Goal: Share content: Share content

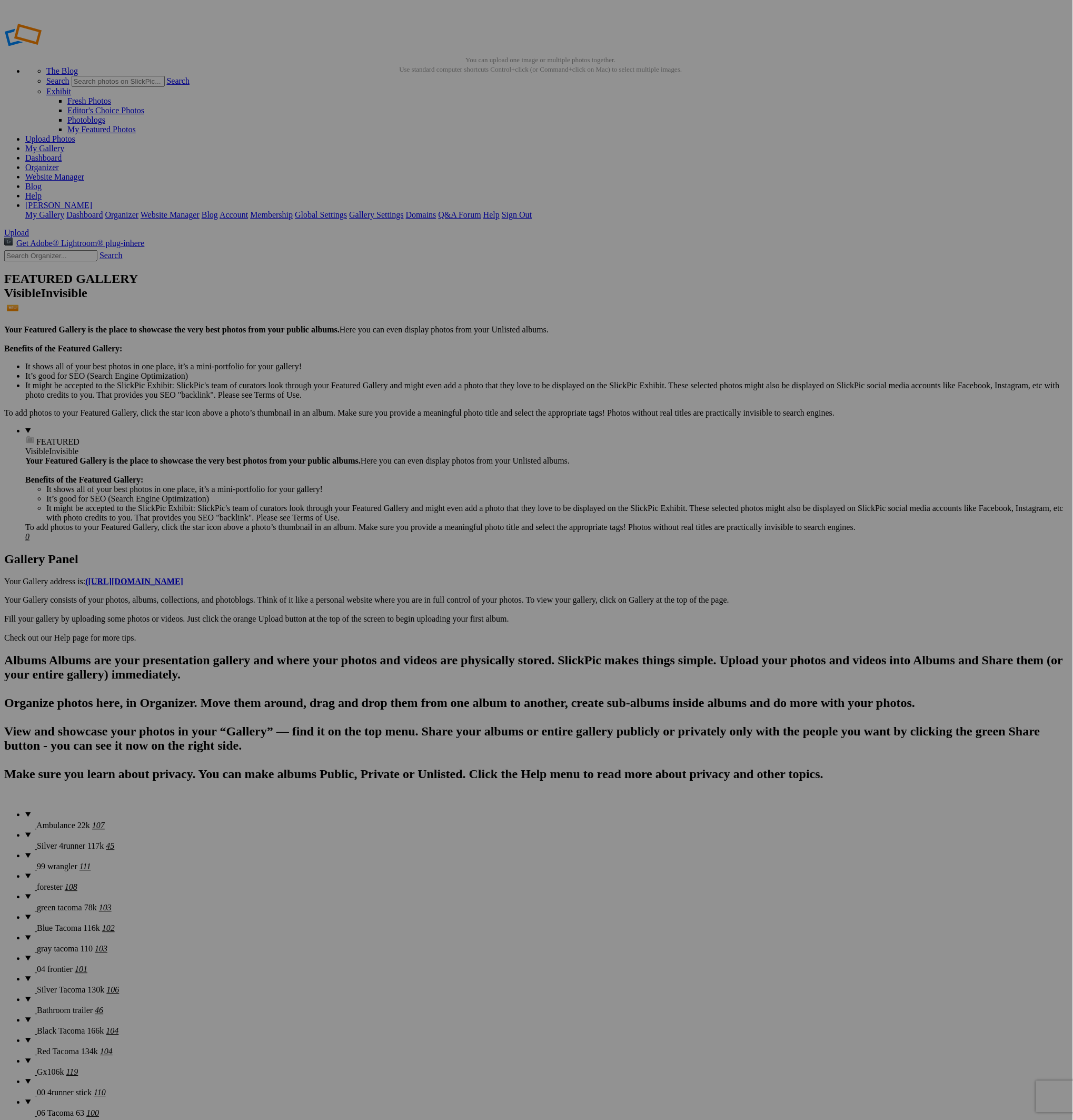
click at [50, 841] on span "Silver 4runner 117k" at bounding box center [70, 846] width 67 height 9
click at [106, 841] on span at bounding box center [106, 846] width 0 height 9
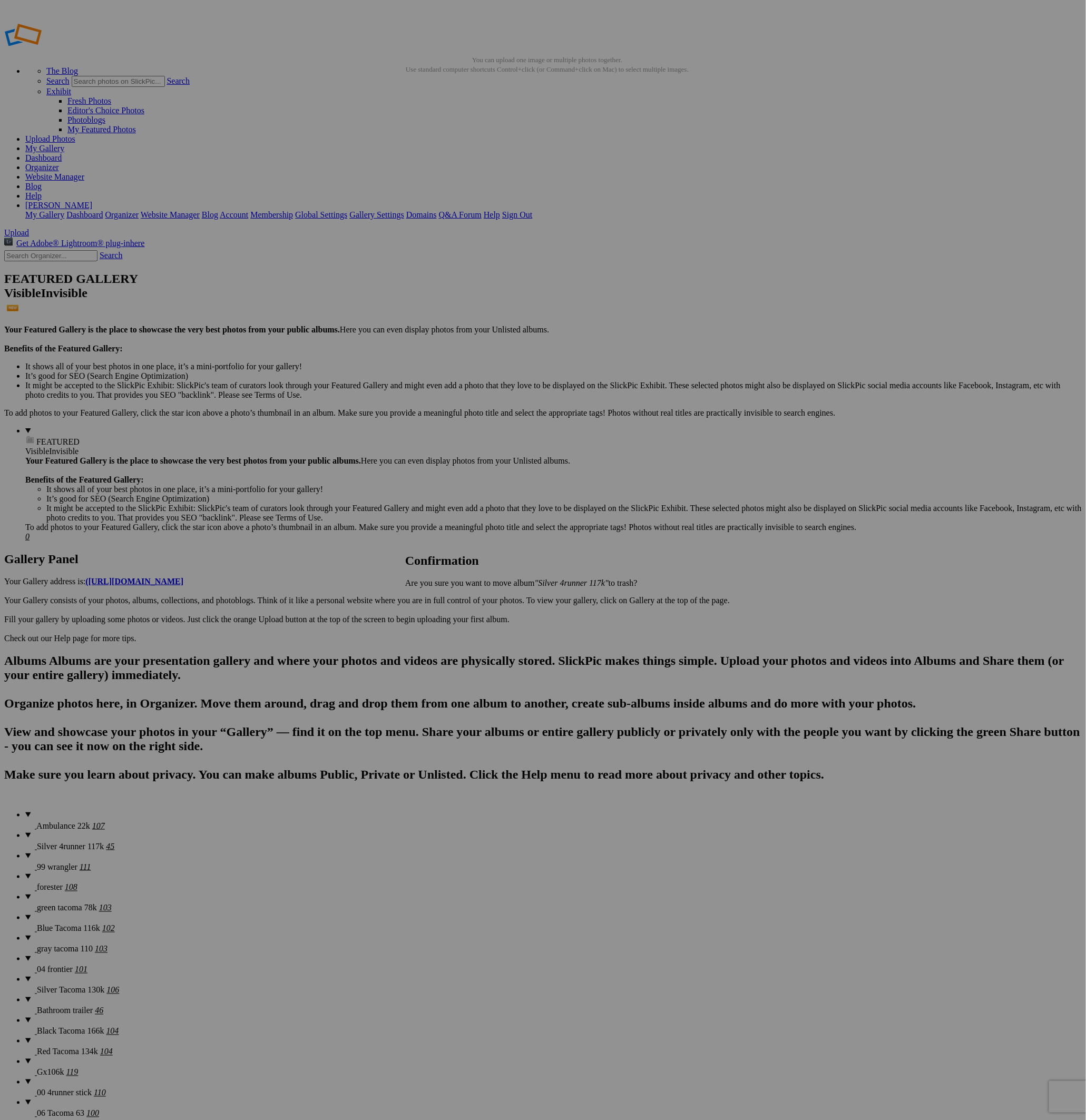
click at [441, 599] on span "Yes" at bounding box center [434, 600] width 12 height 9
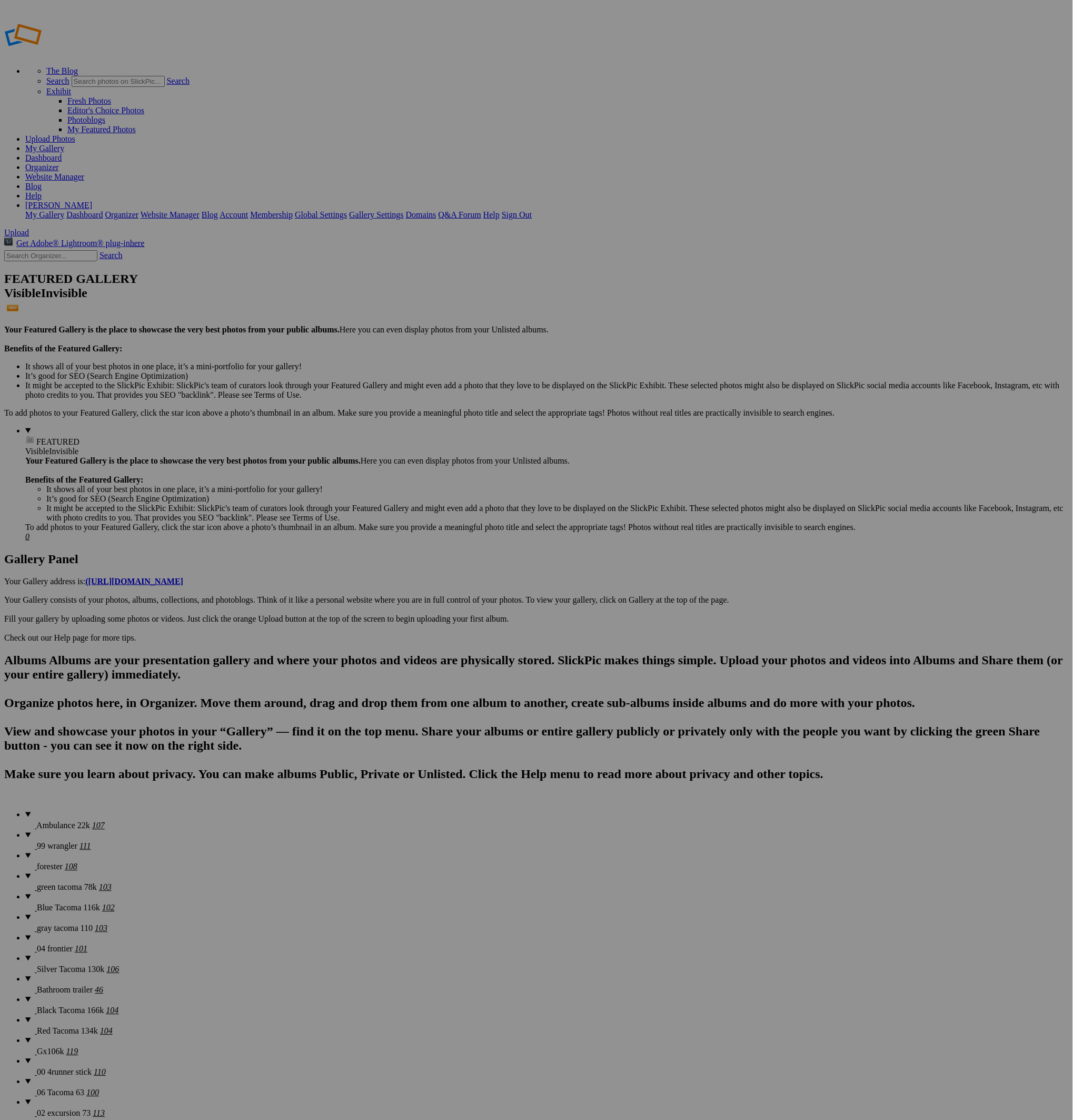
click at [29, 228] on span "Upload" at bounding box center [16, 233] width 25 height 9
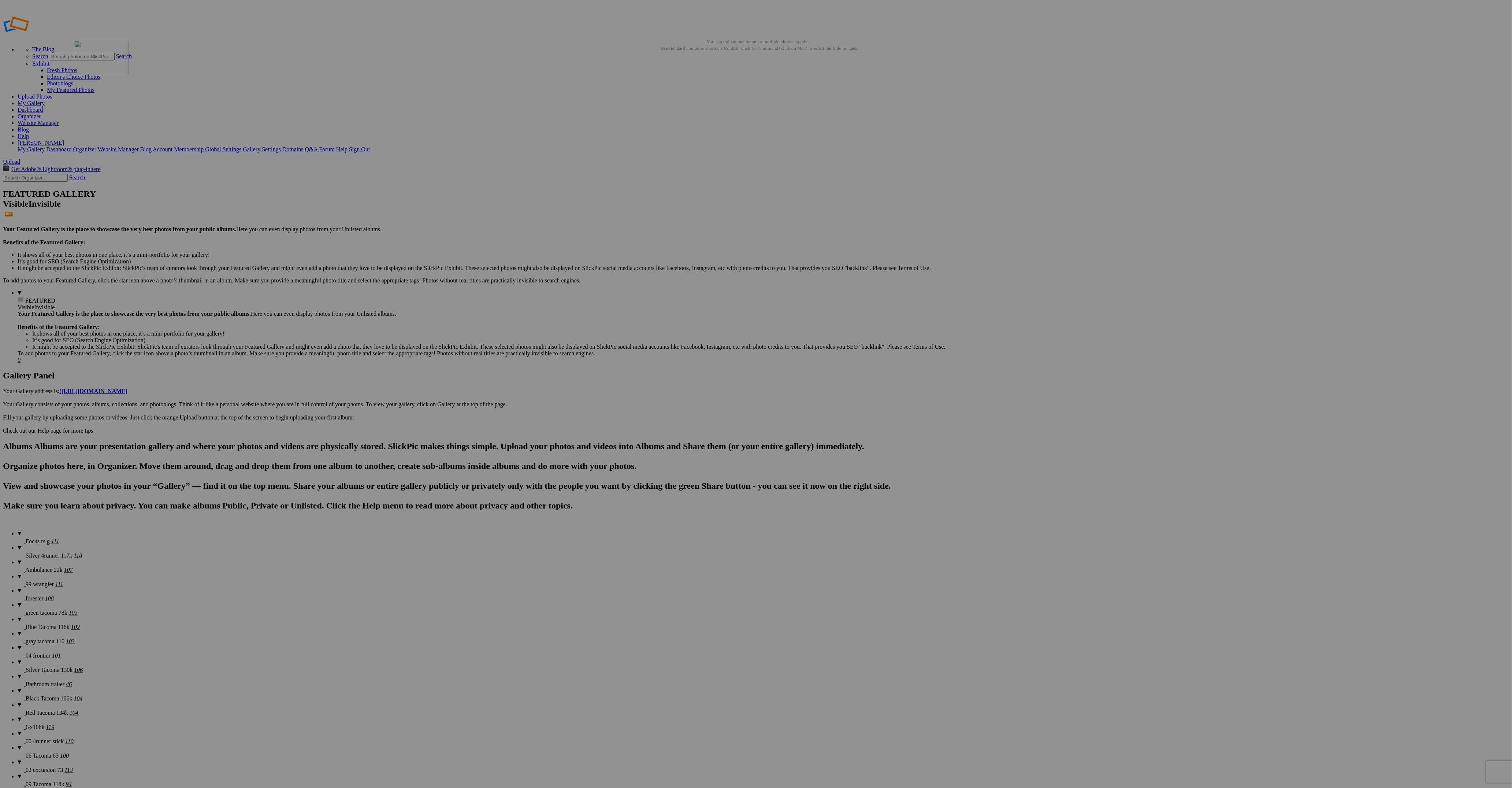
drag, startPoint x: 392, startPoint y: 112, endPoint x: 243, endPoint y: 113, distance: 149.0
drag, startPoint x: 1050, startPoint y: 104, endPoint x: 261, endPoint y: 98, distance: 789.0
drag, startPoint x: 267, startPoint y: 205, endPoint x: 245, endPoint y: 97, distance: 110.2
drag, startPoint x: 202, startPoint y: 208, endPoint x: 382, endPoint y: 93, distance: 213.6
drag, startPoint x: 460, startPoint y: 202, endPoint x: 453, endPoint y: 97, distance: 105.2
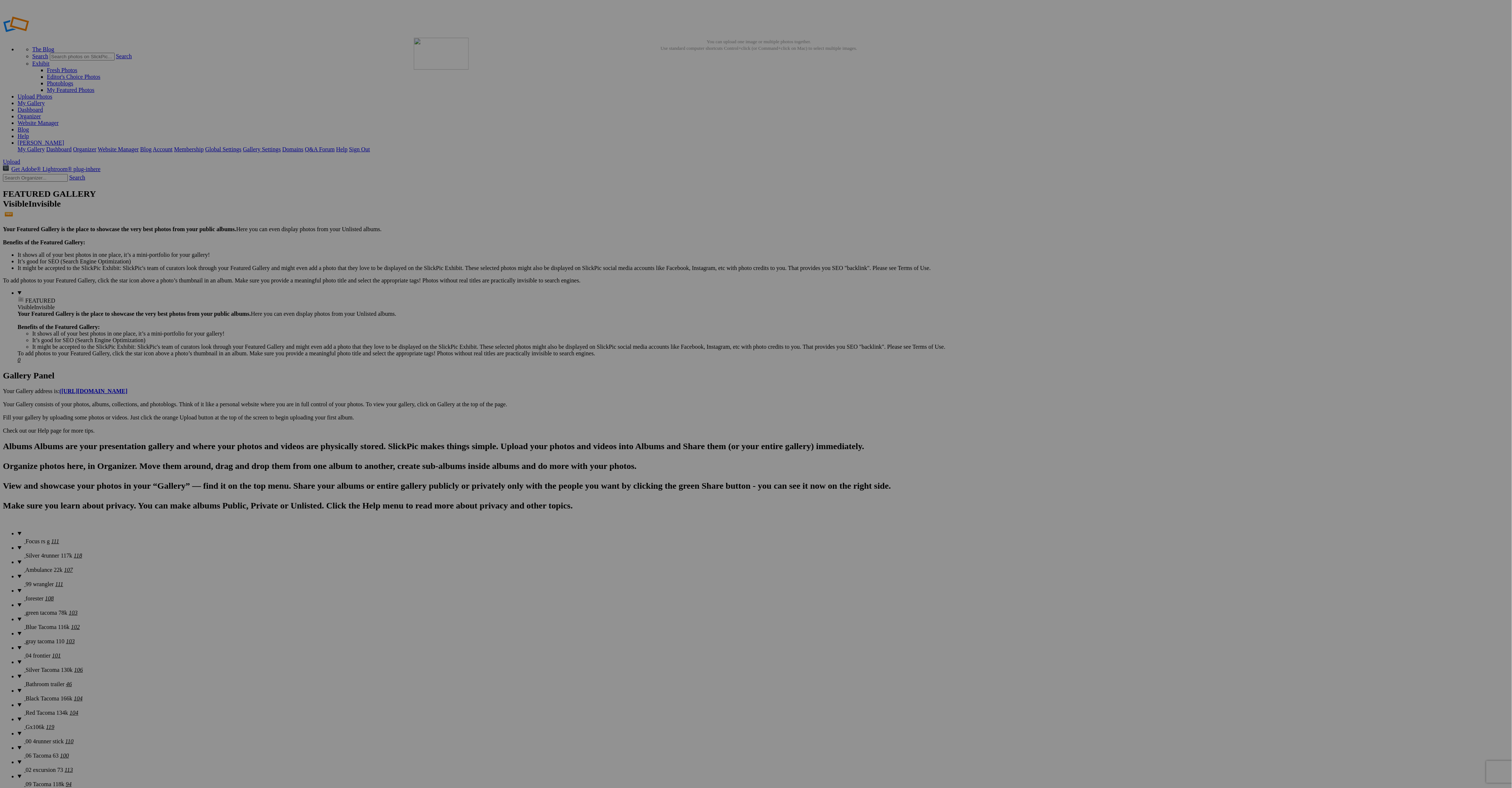
drag, startPoint x: 785, startPoint y: 209, endPoint x: 519, endPoint y: 90, distance: 291.4
drag, startPoint x: 336, startPoint y: 293, endPoint x: 584, endPoint y: 93, distance: 318.6
drag, startPoint x: 137, startPoint y: 293, endPoint x: 457, endPoint y: 89, distance: 379.5
drag, startPoint x: 467, startPoint y: 109, endPoint x: 596, endPoint y: 93, distance: 130.0
drag, startPoint x: 1182, startPoint y: 109, endPoint x: 1183, endPoint y: 99, distance: 10.0
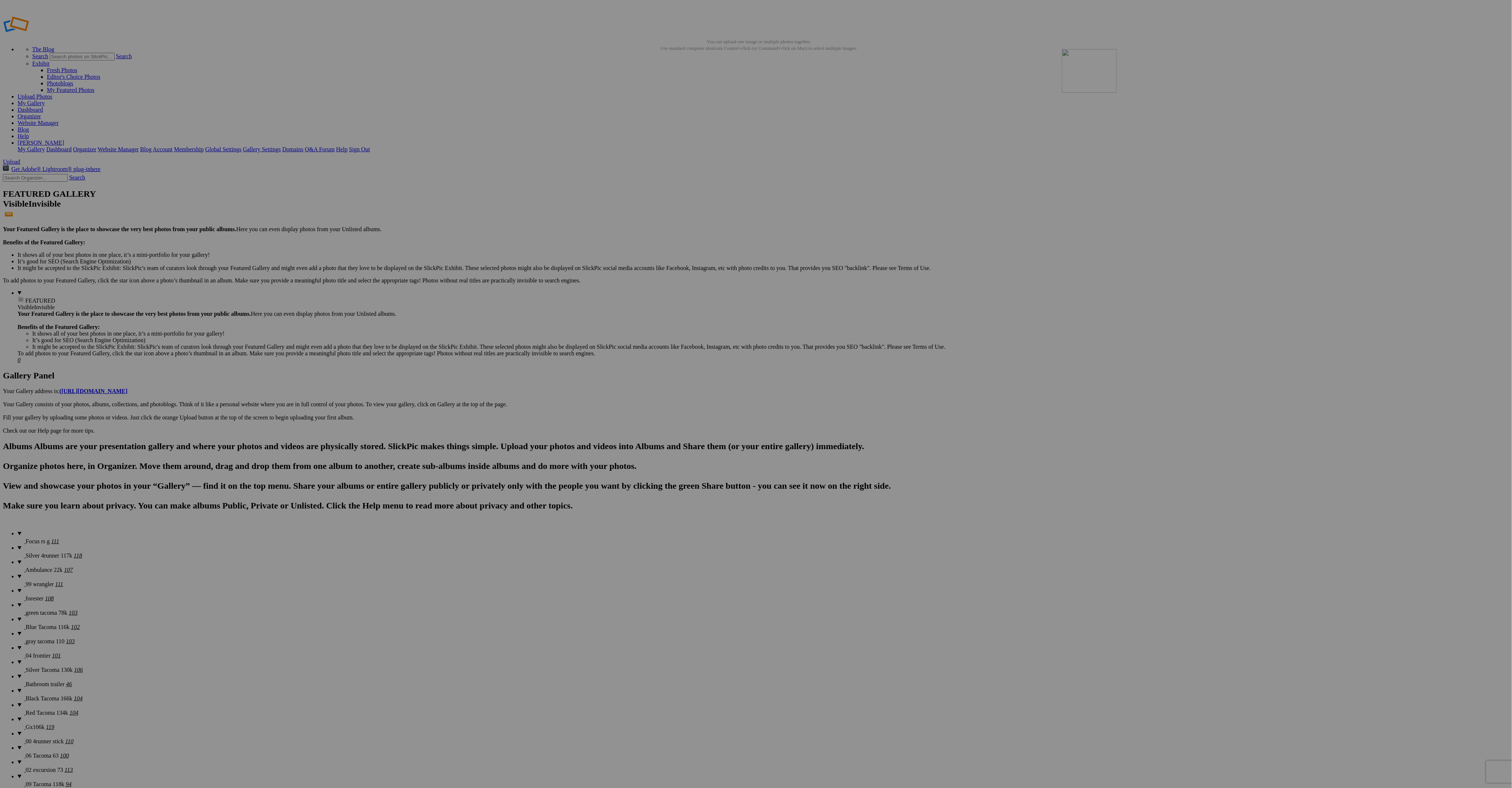
drag, startPoint x: 593, startPoint y: 203, endPoint x: 1164, endPoint y: 102, distance: 579.9
drag, startPoint x: 712, startPoint y: 202, endPoint x: 1135, endPoint y: 112, distance: 432.5
drag, startPoint x: 715, startPoint y: 200, endPoint x: 1290, endPoint y: 97, distance: 584.2
drag, startPoint x: 1023, startPoint y: 210, endPoint x: 1423, endPoint y: 94, distance: 416.5
drag, startPoint x: 654, startPoint y: 194, endPoint x: 199, endPoint y: 191, distance: 455.0
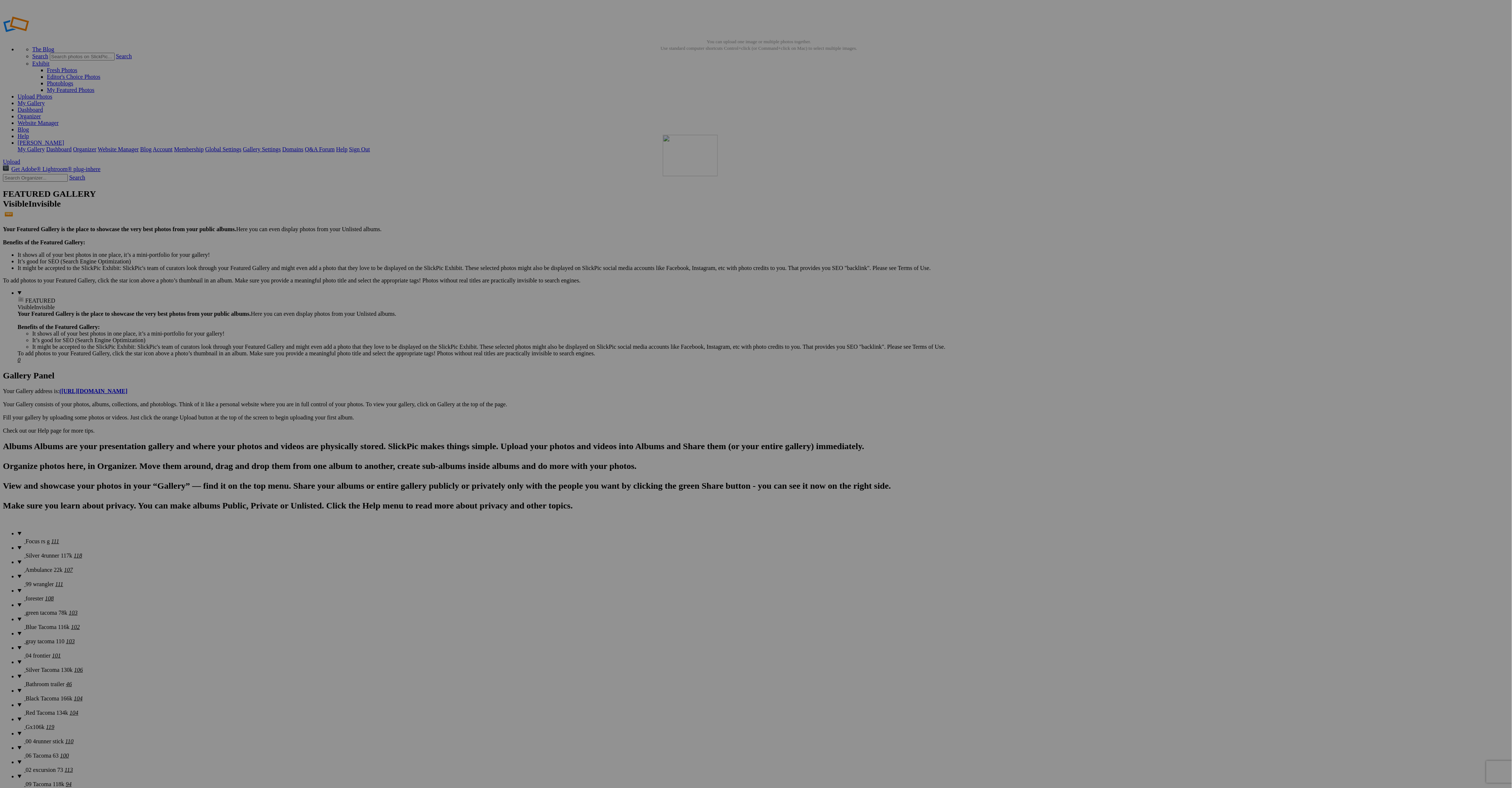
drag, startPoint x: 791, startPoint y: 300, endPoint x: 807, endPoint y: 227, distance: 74.7
drag, startPoint x: 849, startPoint y: 294, endPoint x: 868, endPoint y: 231, distance: 65.8
drag, startPoint x: 1367, startPoint y: 201, endPoint x: 279, endPoint y: 287, distance: 1091.4
drag, startPoint x: 1371, startPoint y: 201, endPoint x: 349, endPoint y: 289, distance: 1025.8
drag, startPoint x: 784, startPoint y: 295, endPoint x: 531, endPoint y: 285, distance: 253.2
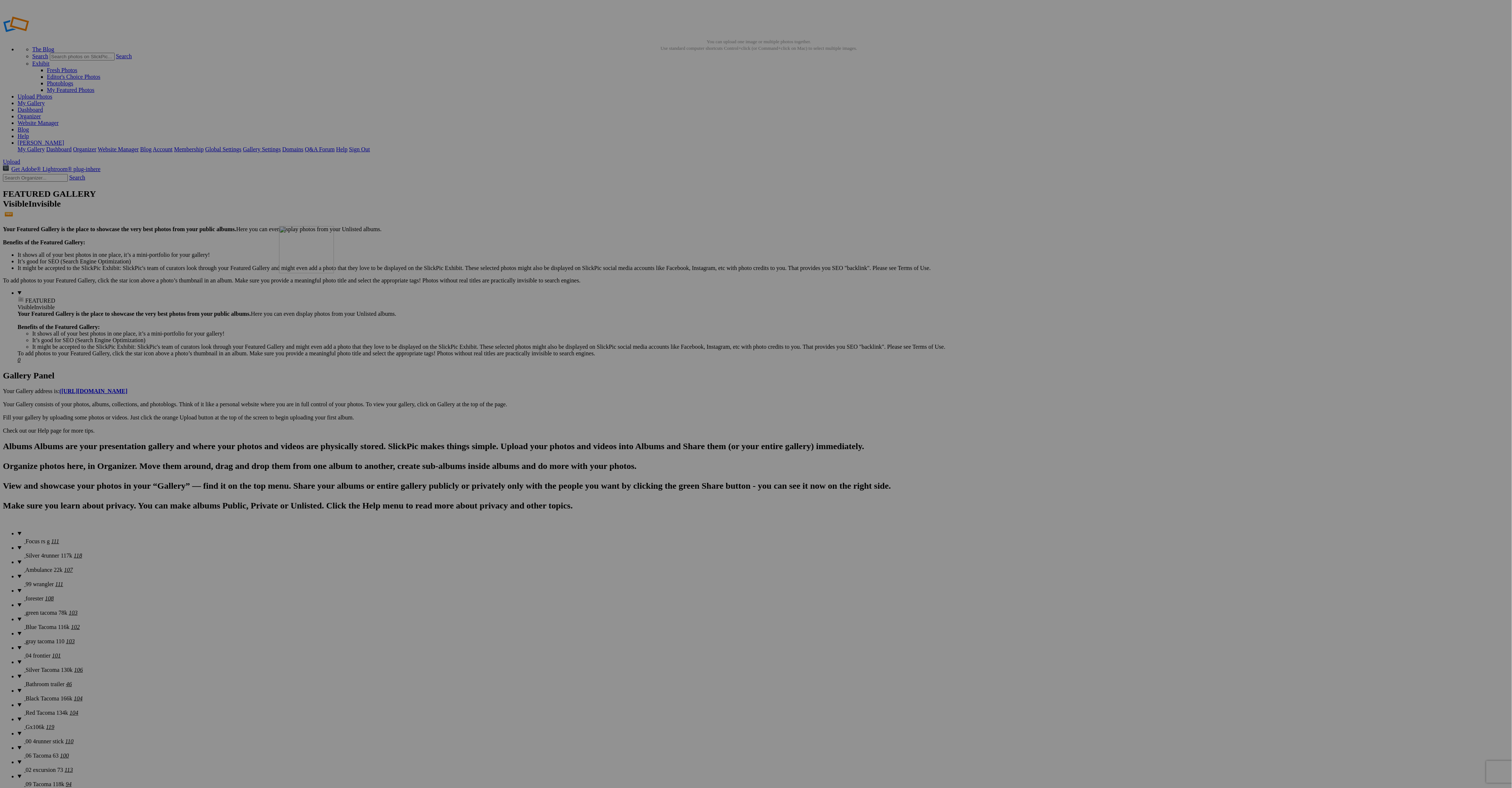
drag, startPoint x: 839, startPoint y: 300, endPoint x: 384, endPoint y: 276, distance: 455.6
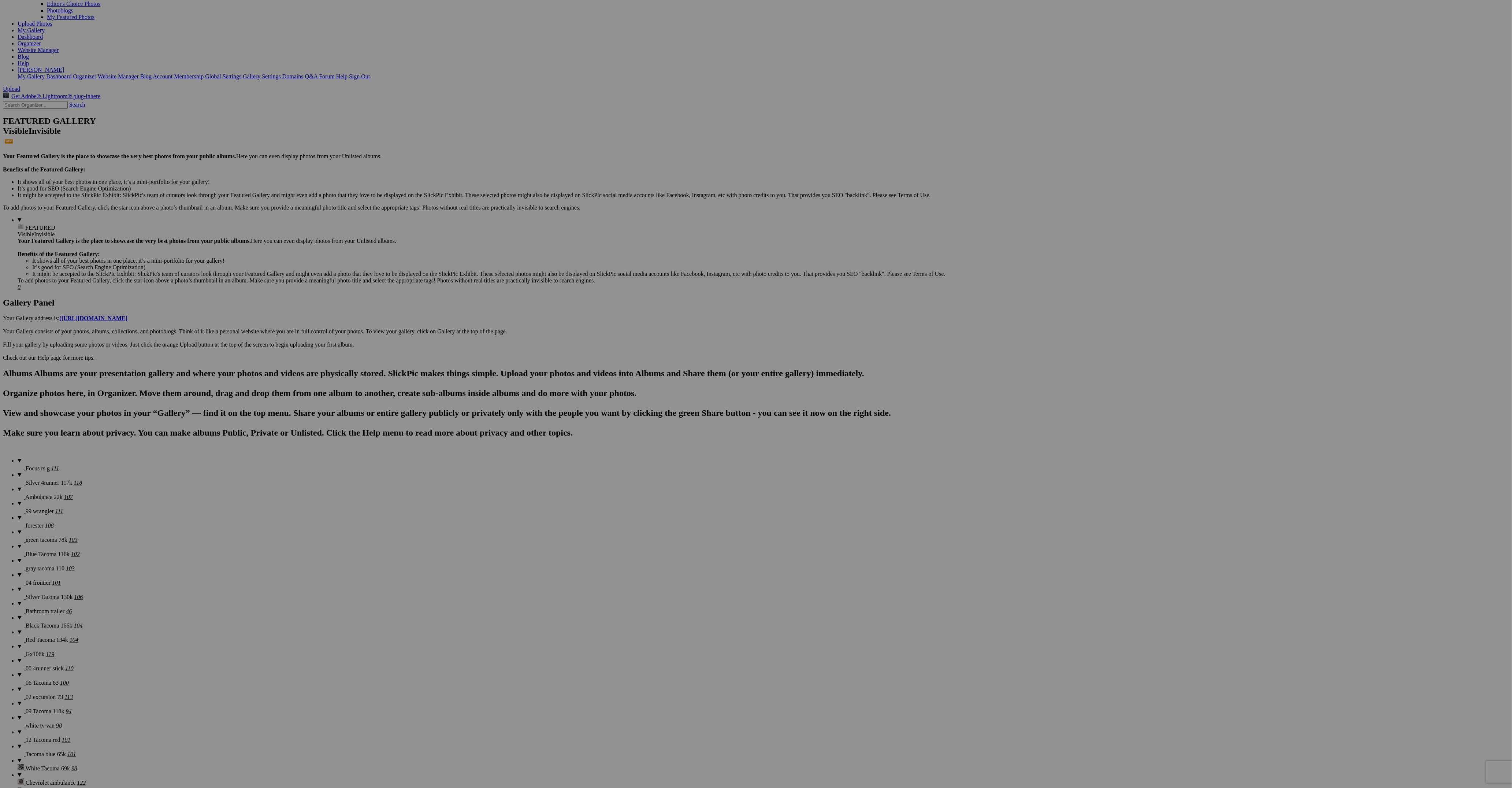
scroll to position [55, 0]
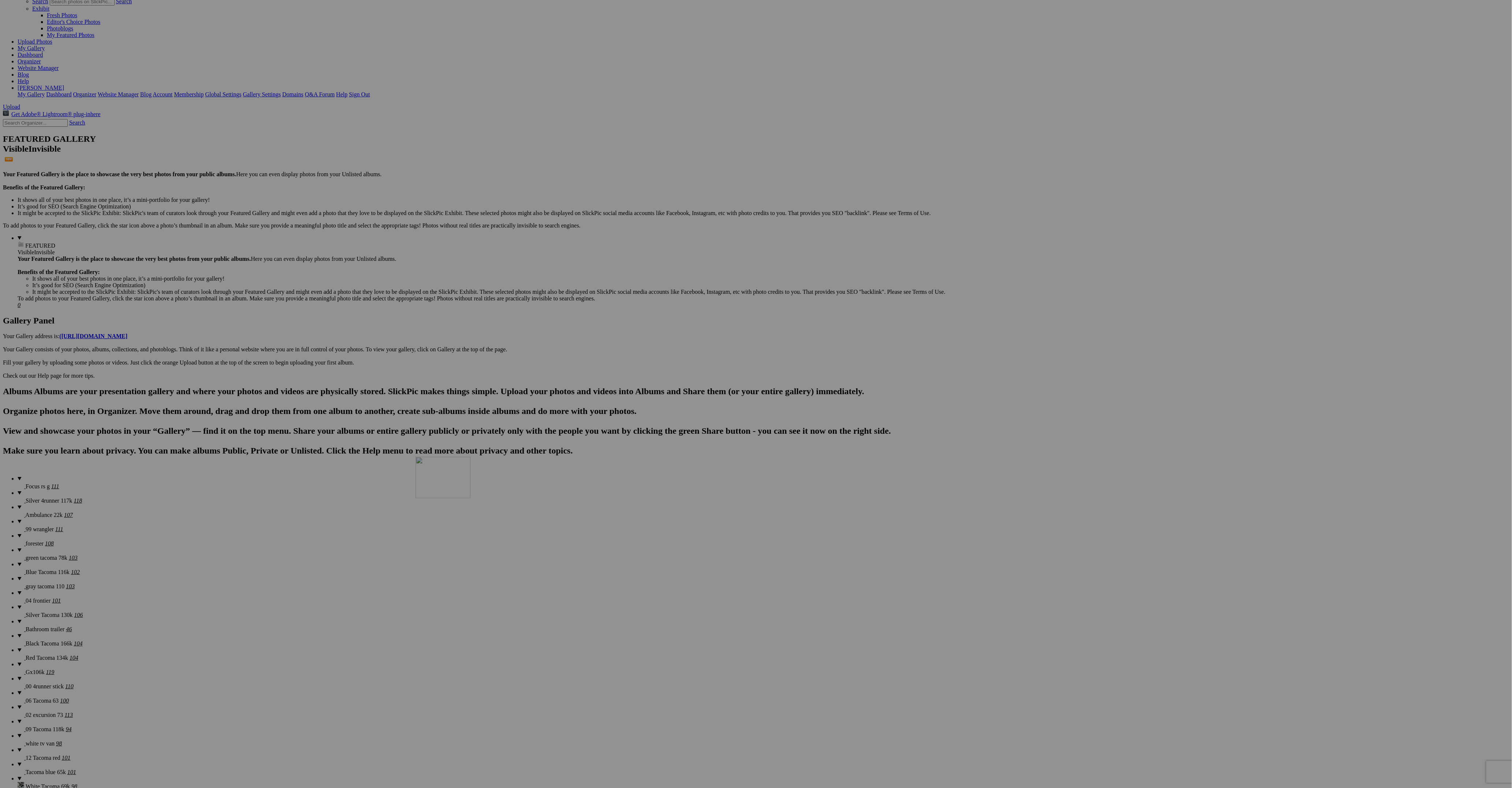
drag, startPoint x: 921, startPoint y: 249, endPoint x: 514, endPoint y: 500, distance: 478.2
drag, startPoint x: 846, startPoint y: 324, endPoint x: 541, endPoint y: 492, distance: 348.2
drag, startPoint x: 934, startPoint y: 246, endPoint x: 515, endPoint y: 509, distance: 494.7
drag, startPoint x: 922, startPoint y: 247, endPoint x: 513, endPoint y: 505, distance: 483.6
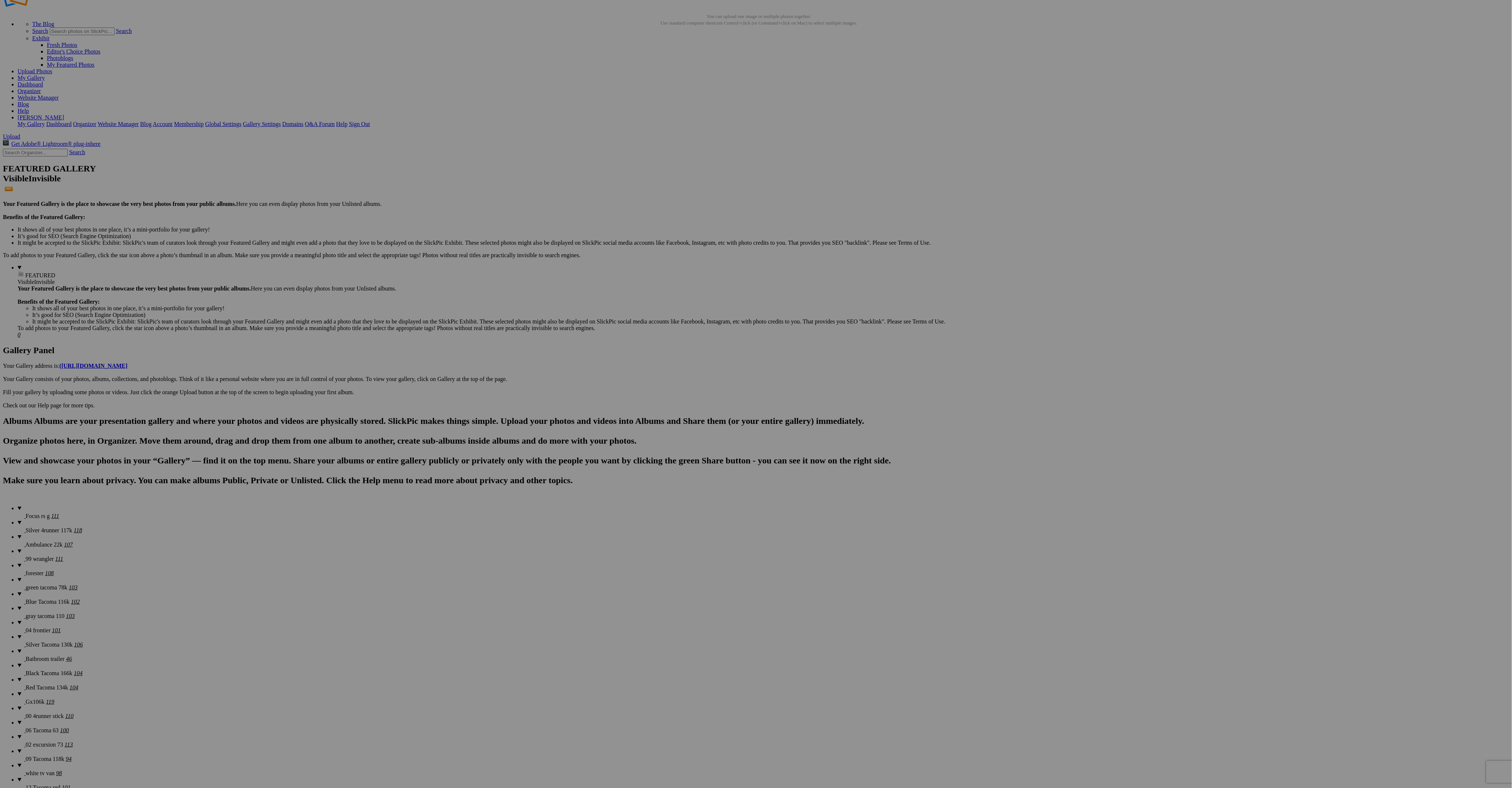
scroll to position [0, 0]
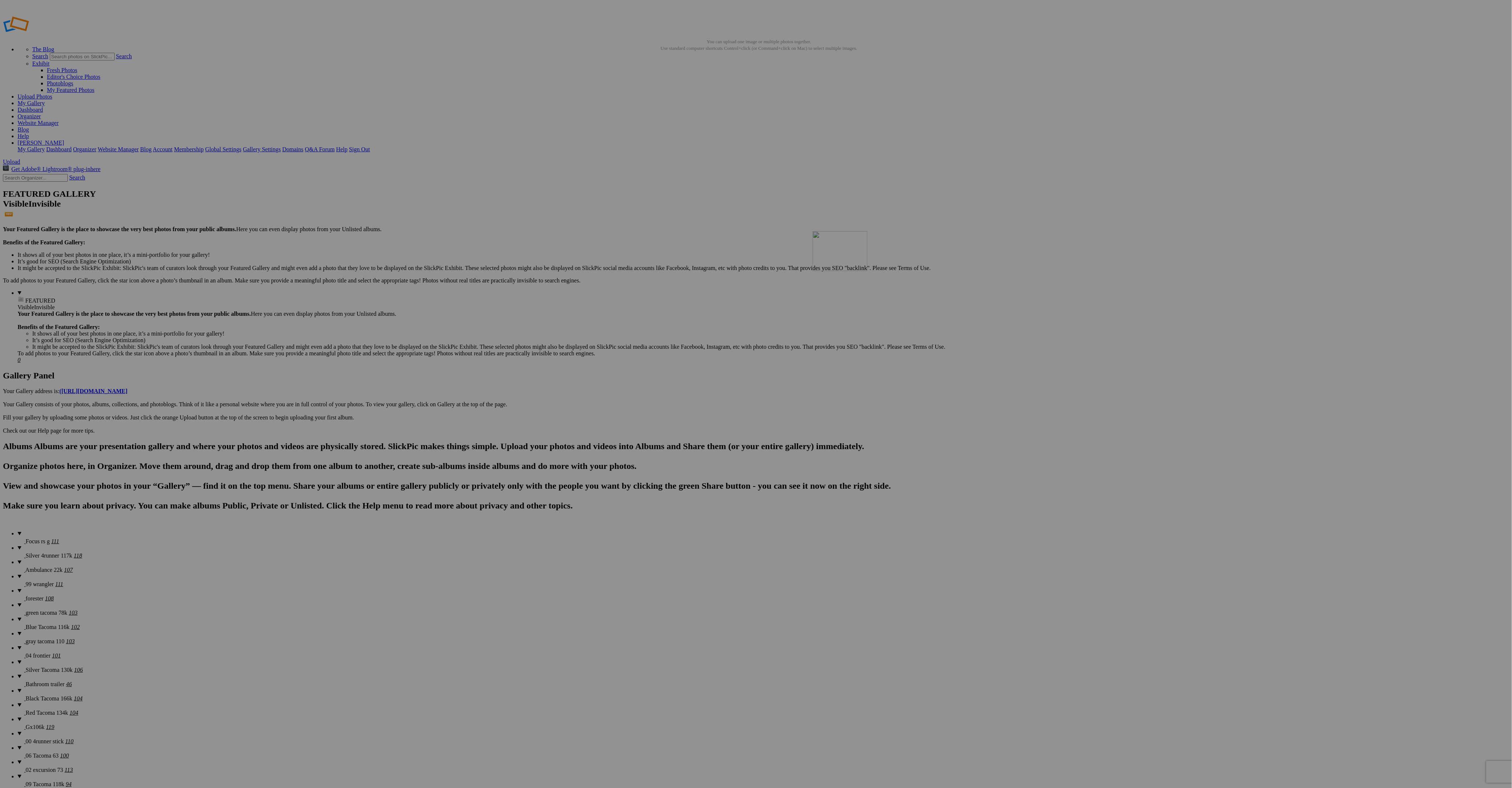
drag, startPoint x: 670, startPoint y: 473, endPoint x: 918, endPoint y: 280, distance: 314.2
drag, startPoint x: 1173, startPoint y: 292, endPoint x: 963, endPoint y: 276, distance: 210.6
drag, startPoint x: 1301, startPoint y: 384, endPoint x: 1024, endPoint y: 278, distance: 296.6
drag, startPoint x: 852, startPoint y: 483, endPoint x: 1091, endPoint y: 283, distance: 311.6
drag, startPoint x: 270, startPoint y: 382, endPoint x: 1107, endPoint y: 279, distance: 843.3
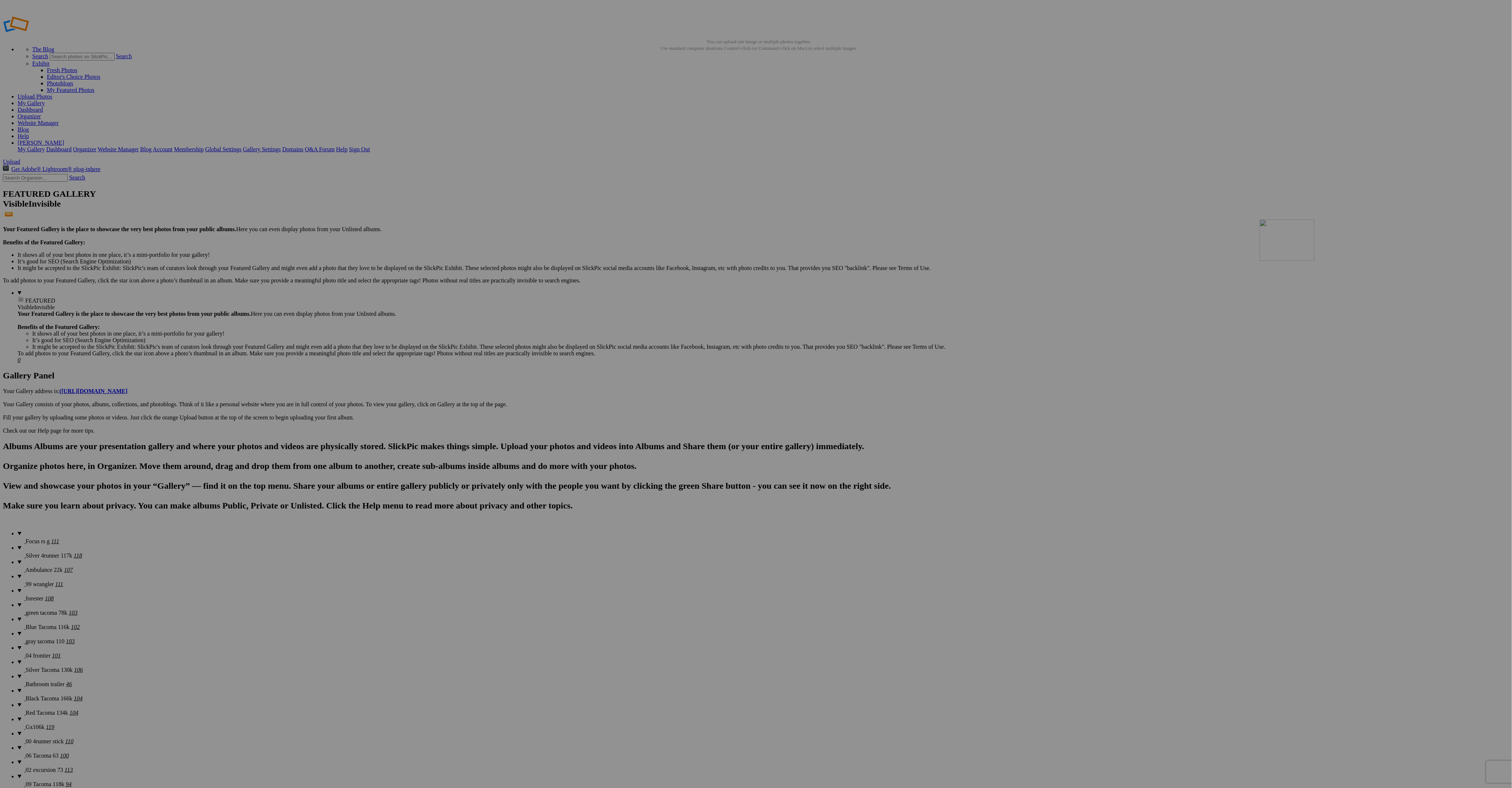
drag, startPoint x: 1056, startPoint y: 472, endPoint x: 1368, endPoint y: 281, distance: 365.8
drag, startPoint x: 855, startPoint y: 481, endPoint x: 414, endPoint y: 381, distance: 452.2
drag, startPoint x: 1380, startPoint y: 391, endPoint x: 584, endPoint y: 374, distance: 796.2
drag, startPoint x: 923, startPoint y: 478, endPoint x: 868, endPoint y: 380, distance: 112.4
drag, startPoint x: 138, startPoint y: 476, endPoint x: 843, endPoint y: 371, distance: 712.8
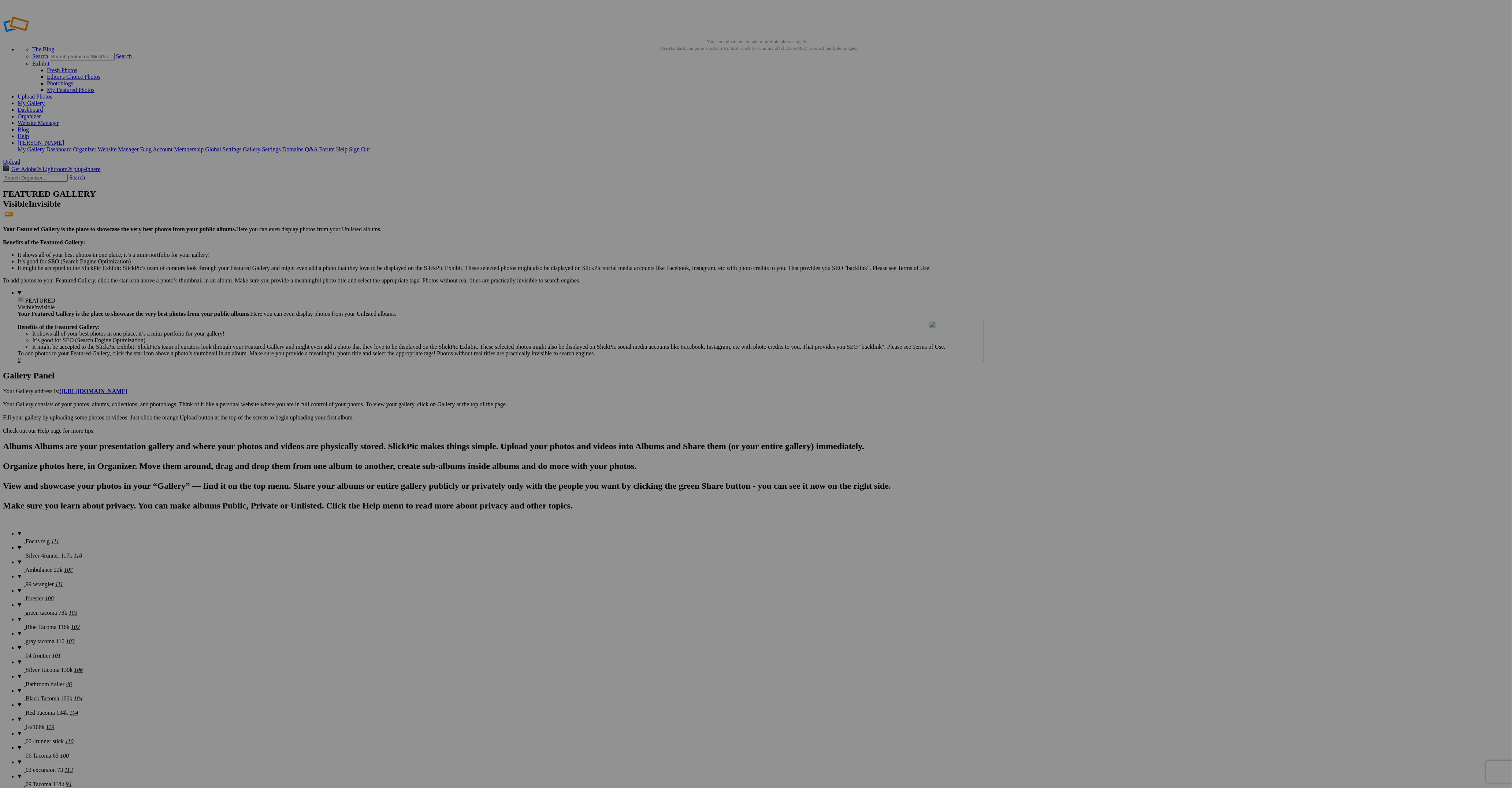
drag, startPoint x: 203, startPoint y: 476, endPoint x: 1035, endPoint y: 374, distance: 838.2
drag, startPoint x: 1044, startPoint y: 483, endPoint x: 1426, endPoint y: 382, distance: 395.1
drag, startPoint x: 978, startPoint y: 486, endPoint x: 645, endPoint y: 464, distance: 333.7
drag, startPoint x: 1039, startPoint y: 482, endPoint x: 397, endPoint y: 463, distance: 642.3
click at [39, 552] on span "Silver 4runner 117k" at bounding box center [48, 555] width 47 height 6
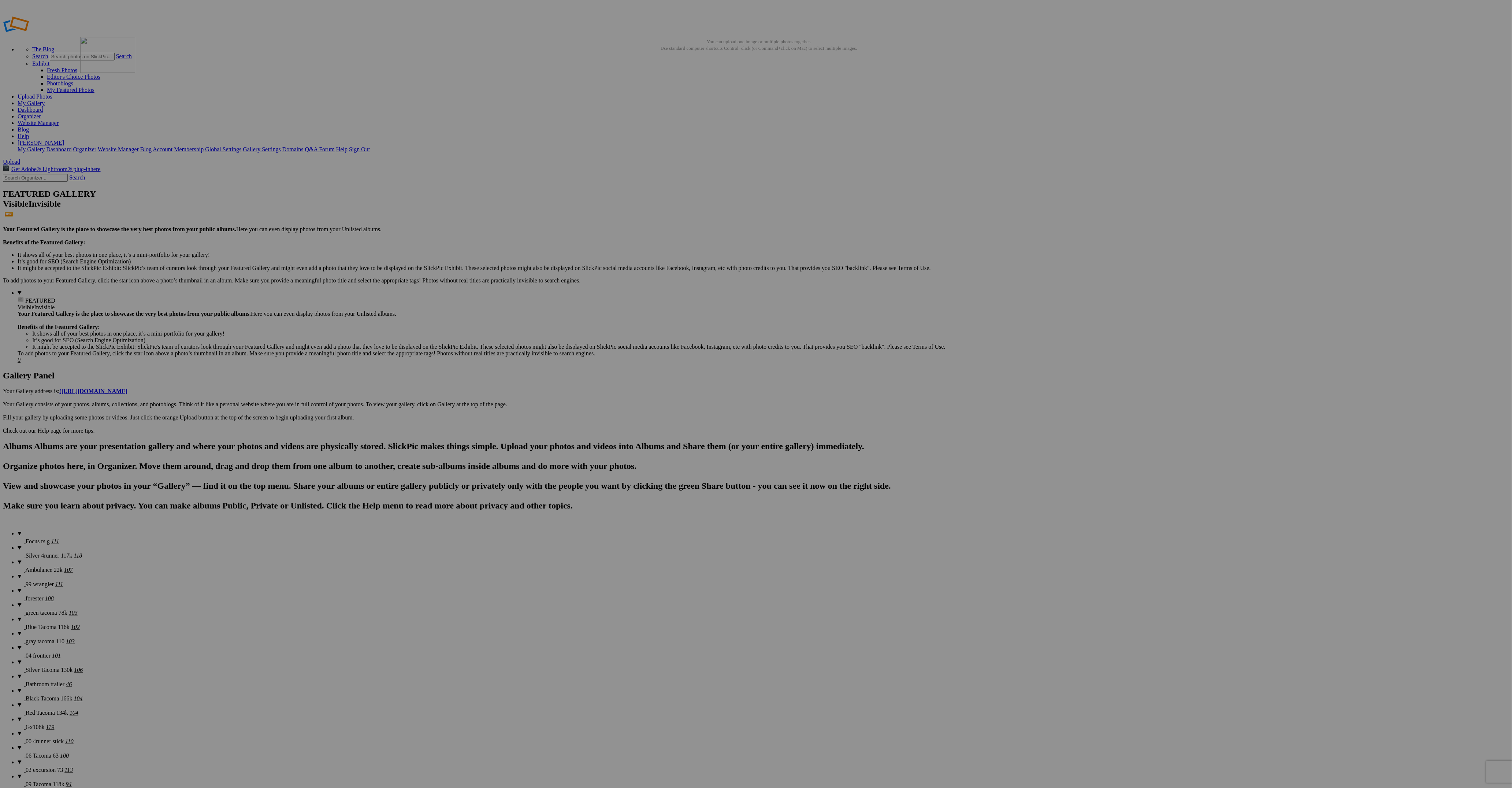
drag, startPoint x: 396, startPoint y: 103, endPoint x: 186, endPoint y: 90, distance: 210.4
drag, startPoint x: 462, startPoint y: 115, endPoint x: 443, endPoint y: 91, distance: 30.6
drag, startPoint x: 1176, startPoint y: 112, endPoint x: 254, endPoint y: 86, distance: 922.4
drag, startPoint x: 258, startPoint y: 204, endPoint x: 247, endPoint y: 93, distance: 111.5
drag, startPoint x: 974, startPoint y: 110, endPoint x: 397, endPoint y: 105, distance: 577.0
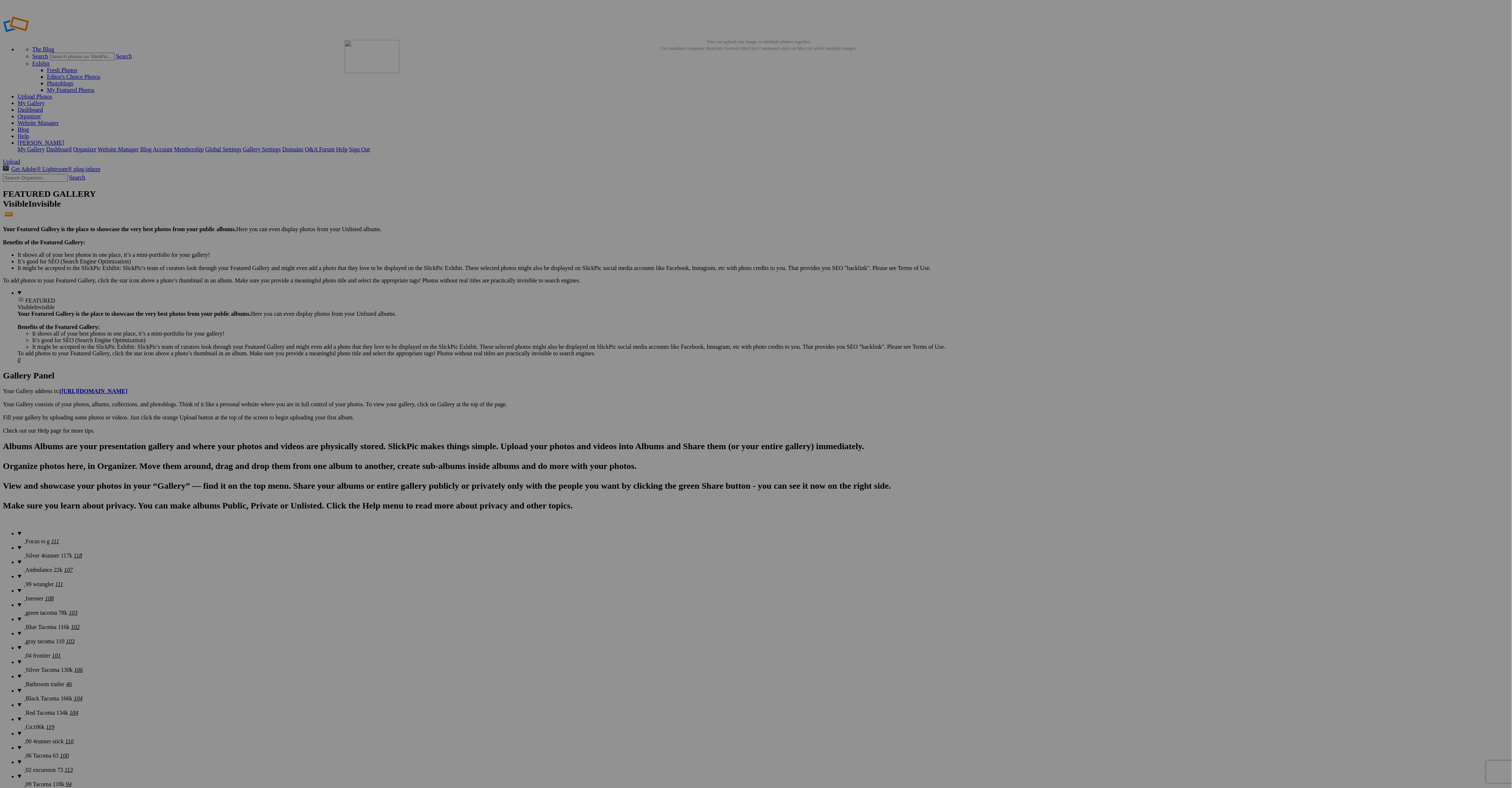
drag, startPoint x: 1359, startPoint y: 201, endPoint x: 450, endPoint y: 93, distance: 915.4
drag, startPoint x: 799, startPoint y: 201, endPoint x: 522, endPoint y: 93, distance: 297.3
drag, startPoint x: 473, startPoint y: 302, endPoint x: 502, endPoint y: 105, distance: 199.1
drag, startPoint x: 1112, startPoint y: 110, endPoint x: 666, endPoint y: 189, distance: 452.9
drag, startPoint x: 464, startPoint y: 208, endPoint x: 1232, endPoint y: 100, distance: 775.6
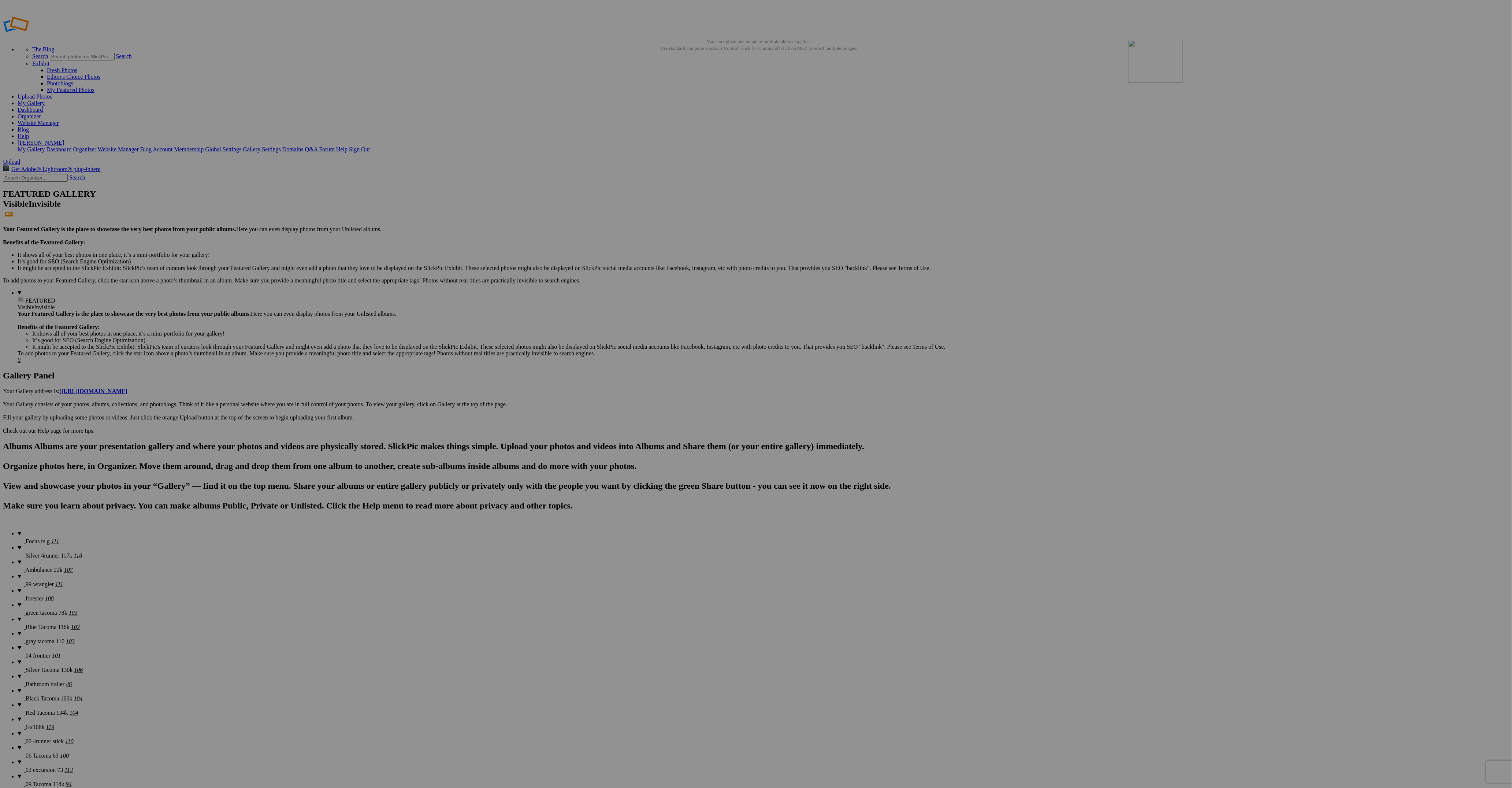
drag, startPoint x: 1122, startPoint y: 103, endPoint x: 1233, endPoint y: 93, distance: 111.4
drag, startPoint x: 539, startPoint y: 200, endPoint x: 1237, endPoint y: 76, distance: 708.9
drag, startPoint x: 600, startPoint y: 200, endPoint x: 1310, endPoint y: 89, distance: 718.6
drag, startPoint x: 603, startPoint y: 191, endPoint x: 585, endPoint y: 180, distance: 21.1
drag, startPoint x: 522, startPoint y: 201, endPoint x: 1362, endPoint y: 97, distance: 846.4
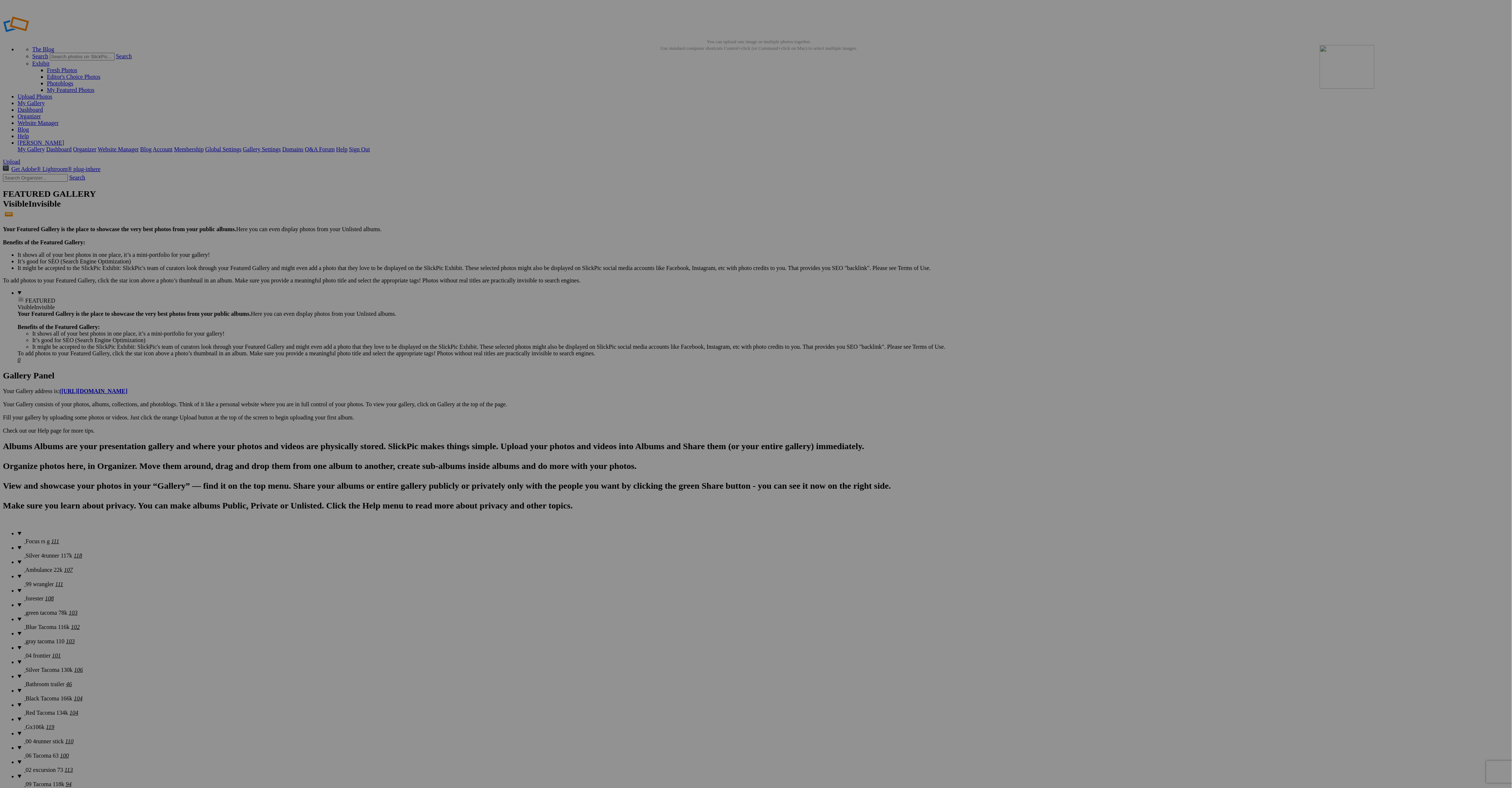
drag, startPoint x: 649, startPoint y: 201, endPoint x: 1425, endPoint y: 98, distance: 782.8
drag, startPoint x: 659, startPoint y: 200, endPoint x: 115, endPoint y: 187, distance: 544.2
drag, startPoint x: 725, startPoint y: 310, endPoint x: 713, endPoint y: 189, distance: 121.6
drag, startPoint x: 1249, startPoint y: 200, endPoint x: 1246, endPoint y: 191, distance: 9.5
drag, startPoint x: 724, startPoint y: 300, endPoint x: 1238, endPoint y: 182, distance: 527.4
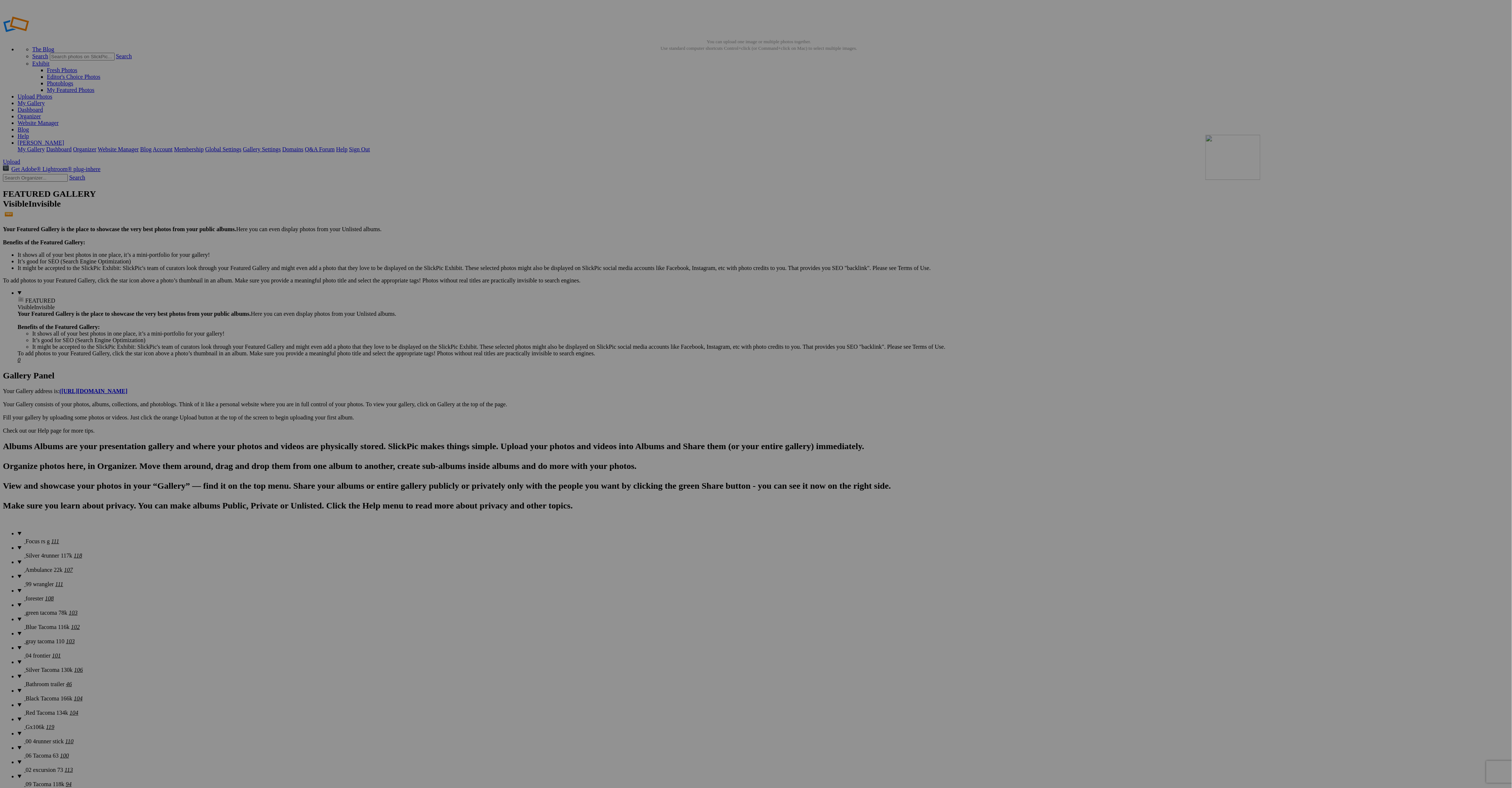
drag, startPoint x: 670, startPoint y: 290, endPoint x: 1271, endPoint y: 191, distance: 609.1
drag, startPoint x: 1009, startPoint y: 283, endPoint x: 1353, endPoint y: 181, distance: 358.8
drag, startPoint x: 666, startPoint y: 293, endPoint x: 121, endPoint y: 276, distance: 545.3
drag, startPoint x: 716, startPoint y: 296, endPoint x: 285, endPoint y: 285, distance: 431.1
drag, startPoint x: 787, startPoint y: 292, endPoint x: 907, endPoint y: 555, distance: 289.1
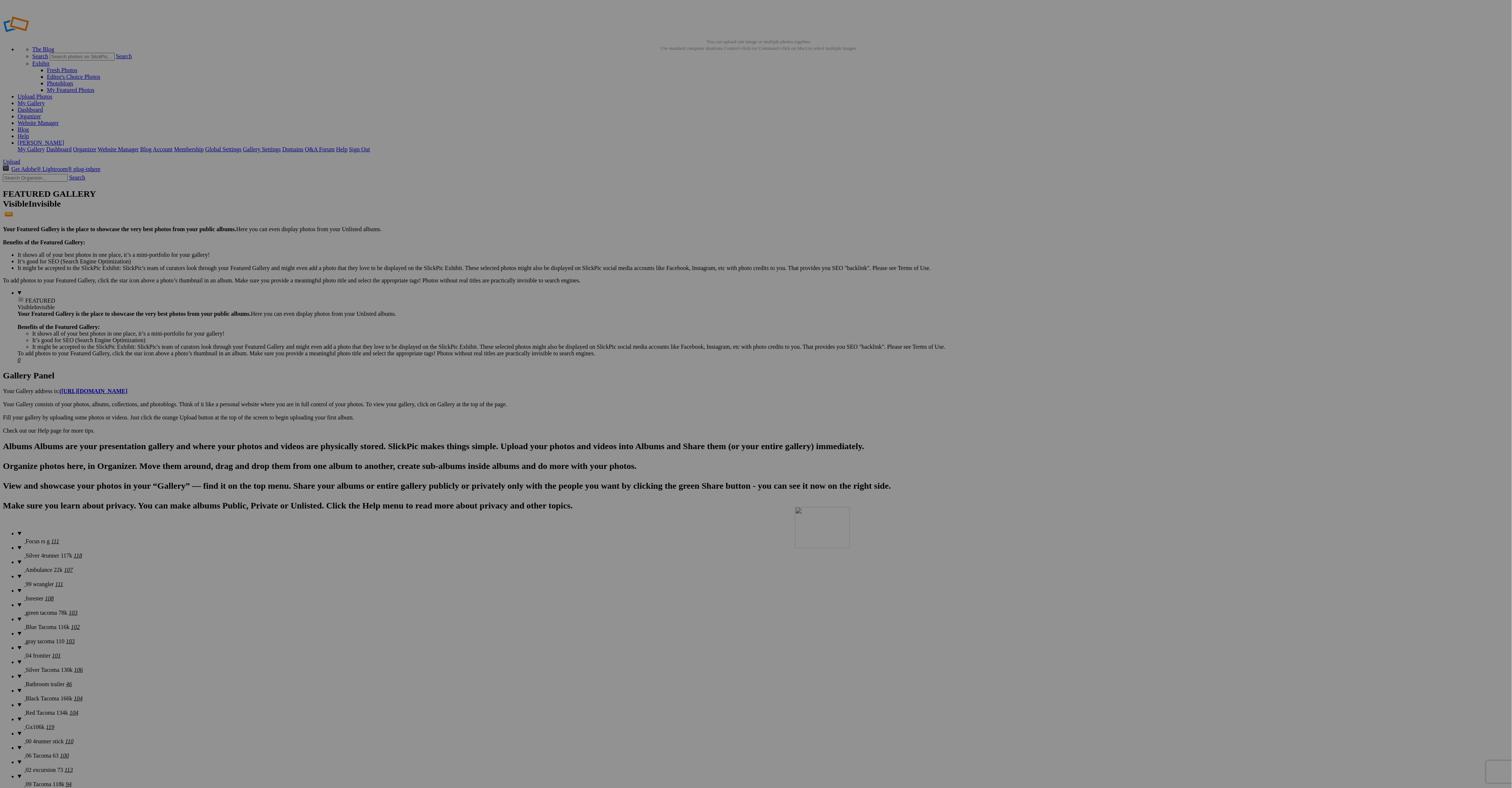
drag, startPoint x: 793, startPoint y: 290, endPoint x: 892, endPoint y: 508, distance: 239.4
drag, startPoint x: 780, startPoint y: 286, endPoint x: 863, endPoint y: 431, distance: 167.1
drag, startPoint x: 793, startPoint y: 287, endPoint x: 910, endPoint y: 551, distance: 288.8
drag, startPoint x: 720, startPoint y: 480, endPoint x: 780, endPoint y: 276, distance: 212.6
drag, startPoint x: 1125, startPoint y: 294, endPoint x: 846, endPoint y: 279, distance: 279.4
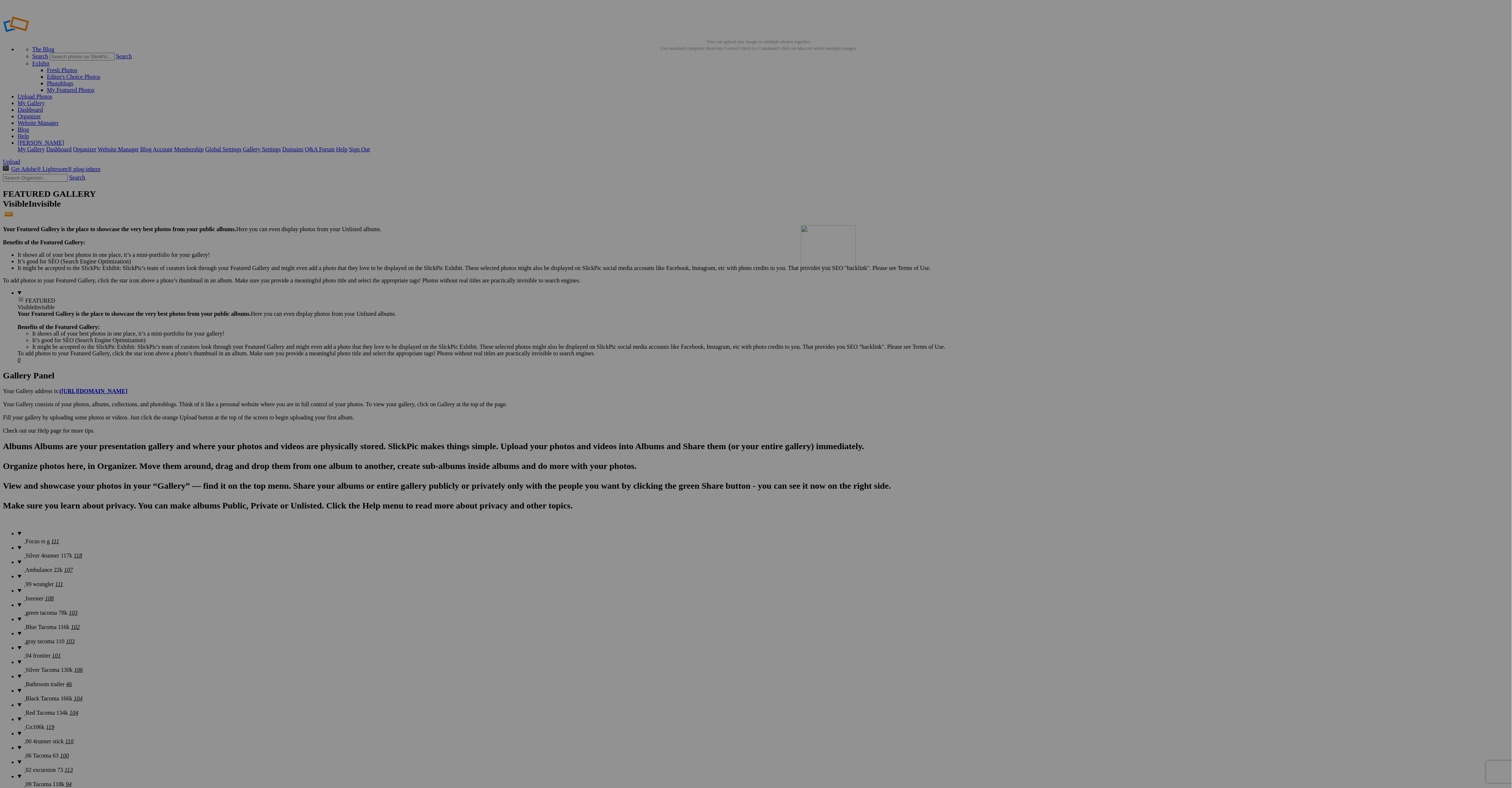
drag, startPoint x: 983, startPoint y: 486, endPoint x: 907, endPoint y: 276, distance: 223.3
drag, startPoint x: 214, startPoint y: 381, endPoint x: 972, endPoint y: 282, distance: 764.4
drag, startPoint x: 132, startPoint y: 476, endPoint x: 1042, endPoint y: 279, distance: 931.1
drag, startPoint x: 1043, startPoint y: 485, endPoint x: 1226, endPoint y: 276, distance: 277.8
drag, startPoint x: 917, startPoint y: 471, endPoint x: 394, endPoint y: 374, distance: 531.9
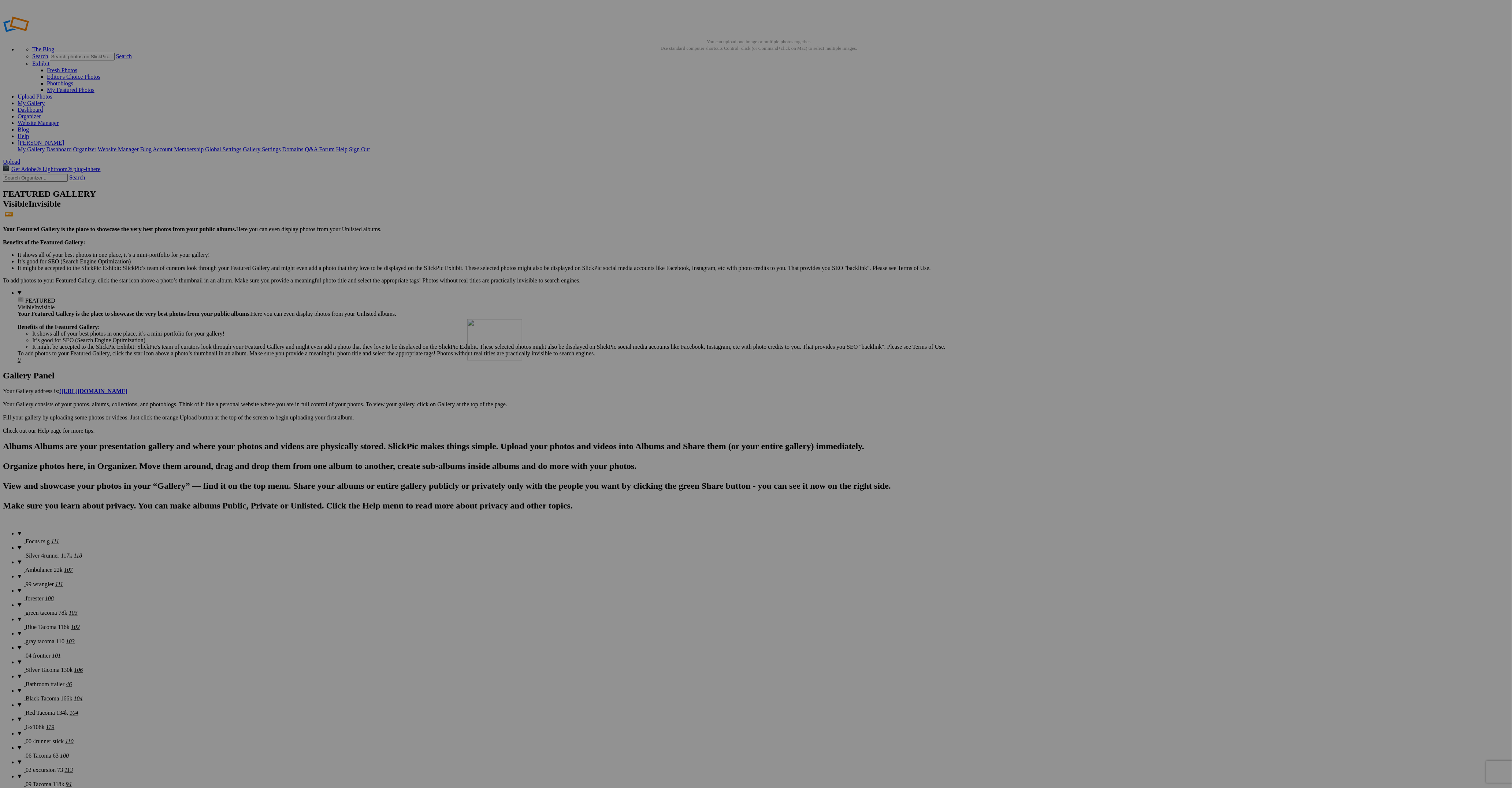
drag, startPoint x: 139, startPoint y: 474, endPoint x: 597, endPoint y: 378, distance: 468.0
drag, startPoint x: 133, startPoint y: 476, endPoint x: 509, endPoint y: 370, distance: 390.7
drag, startPoint x: 198, startPoint y: 481, endPoint x: 836, endPoint y: 378, distance: 646.3
drag, startPoint x: 983, startPoint y: 469, endPoint x: 974, endPoint y: 376, distance: 93.4
drag, startPoint x: 341, startPoint y: 469, endPoint x: 1106, endPoint y: 376, distance: 770.6
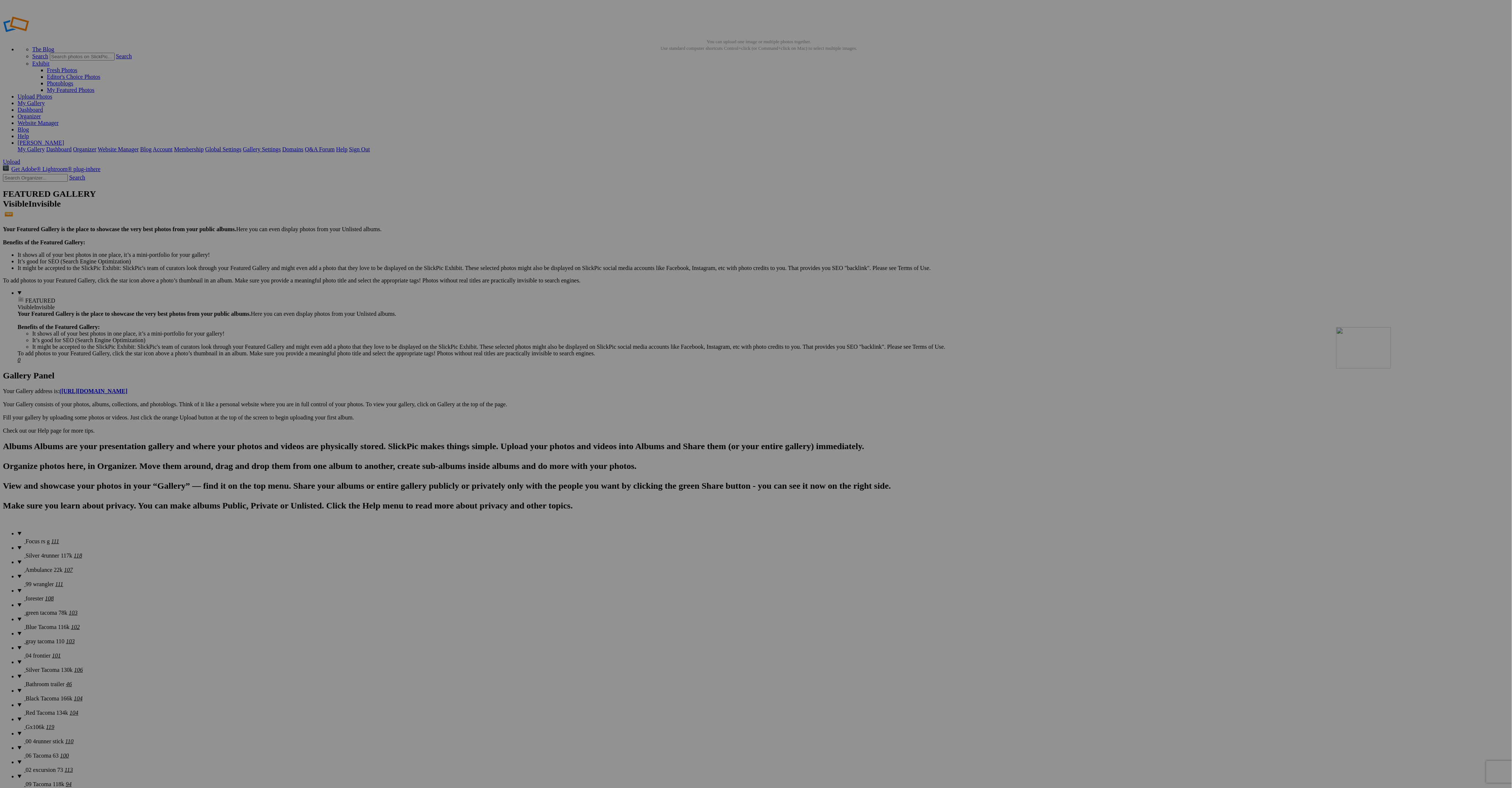
drag, startPoint x: 1129, startPoint y: 485, endPoint x: 1442, endPoint y: 379, distance: 330.5
drag, startPoint x: 1114, startPoint y: 475, endPoint x: 445, endPoint y: 460, distance: 669.2
drag, startPoint x: 1117, startPoint y: 482, endPoint x: 787, endPoint y: 469, distance: 330.3
click at [40, 559] on details "Ambulance 22k 107" at bounding box center [763, 566] width 1491 height 14
drag, startPoint x: 338, startPoint y: 109, endPoint x: 194, endPoint y: 92, distance: 145.0
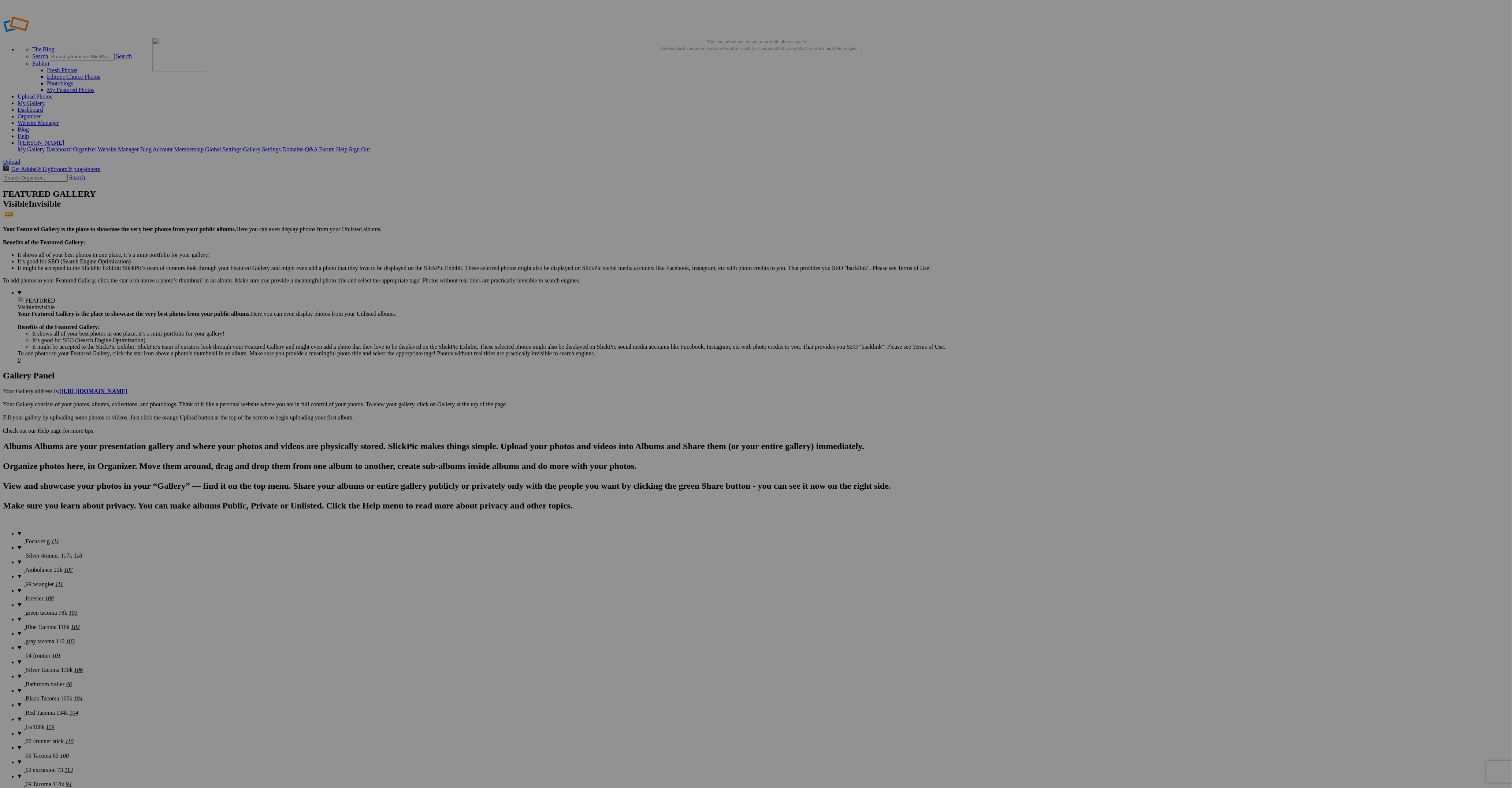
drag, startPoint x: 985, startPoint y: 109, endPoint x: 258, endPoint y: 90, distance: 727.2
drag, startPoint x: 134, startPoint y: 198, endPoint x: 249, endPoint y: 91, distance: 157.1
drag, startPoint x: 849, startPoint y: 108, endPoint x: 381, endPoint y: 91, distance: 468.3
drag, startPoint x: 1423, startPoint y: 109, endPoint x: 444, endPoint y: 96, distance: 979.1
drag, startPoint x: 538, startPoint y: 201, endPoint x: 521, endPoint y: 93, distance: 109.3
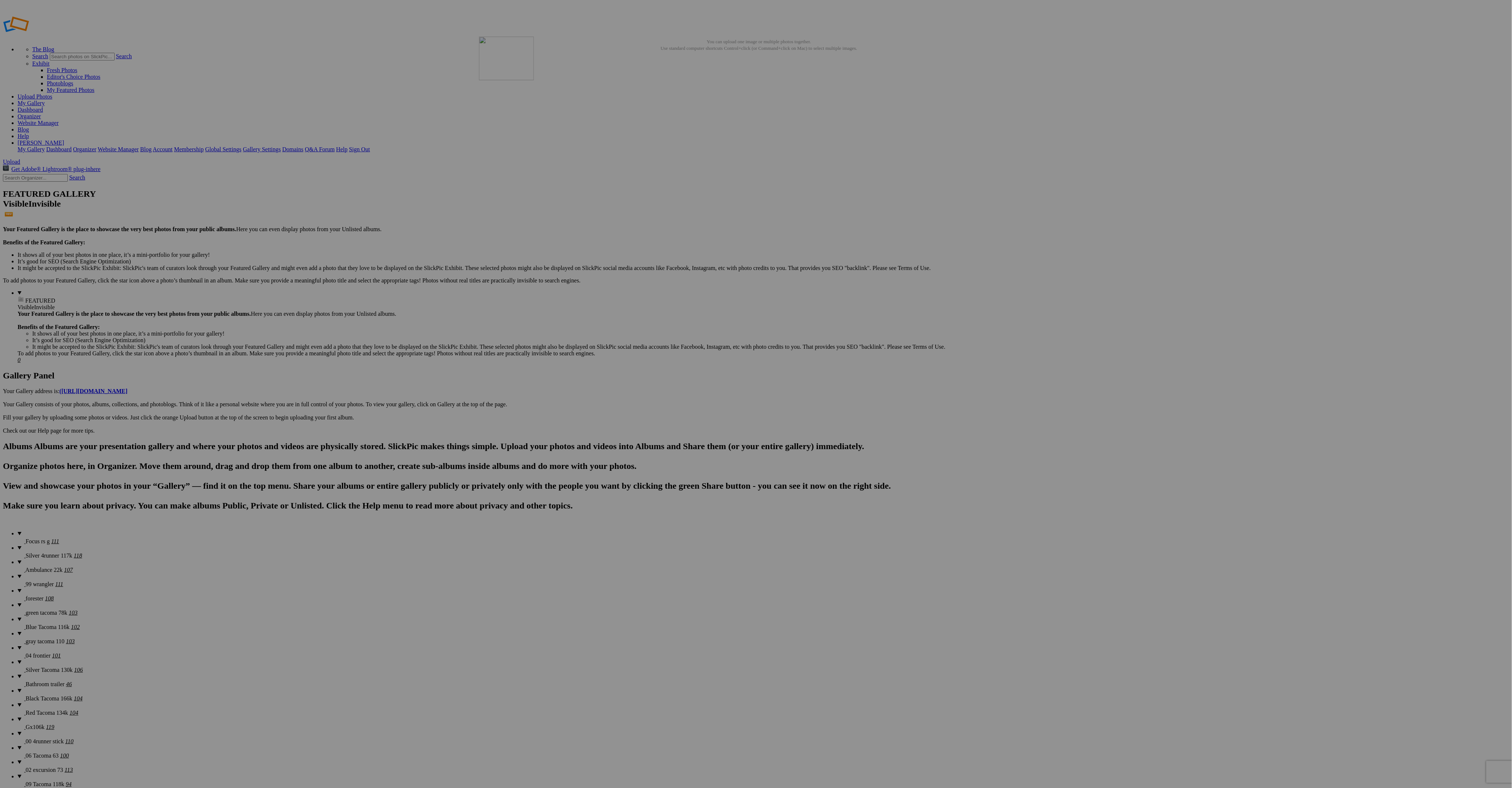
drag, startPoint x: 932, startPoint y: 210, endPoint x: 584, endPoint y: 89, distance: 368.4
drag, startPoint x: 1314, startPoint y: 197, endPoint x: 648, endPoint y: 87, distance: 675.0
drag, startPoint x: 407, startPoint y: 206, endPoint x: 1229, endPoint y: 89, distance: 830.3
drag, startPoint x: 474, startPoint y: 198, endPoint x: 1290, endPoint y: 83, distance: 824.1
drag, startPoint x: 858, startPoint y: 188, endPoint x: 1349, endPoint y: 86, distance: 501.5
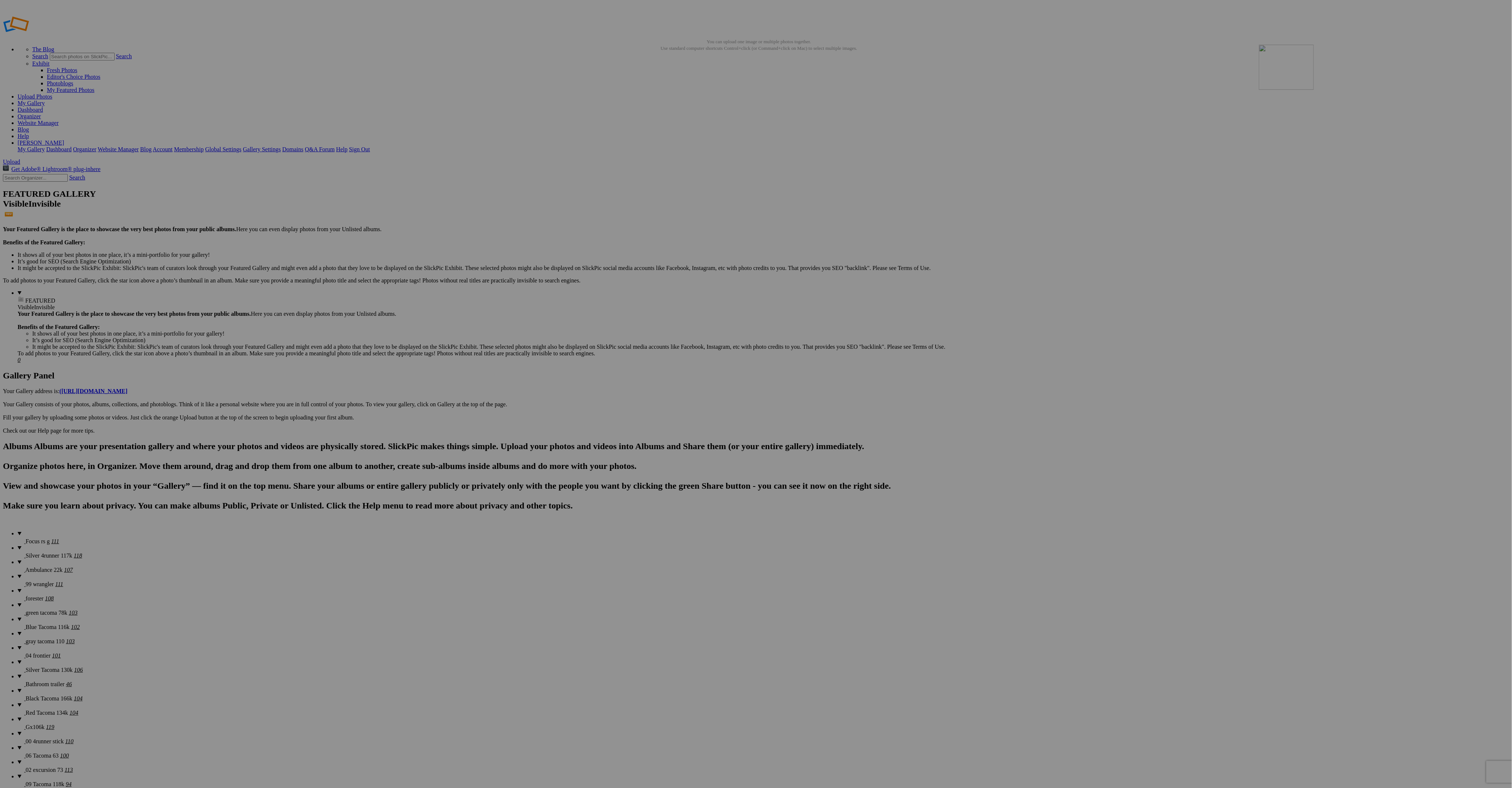
drag, startPoint x: 1046, startPoint y: 104, endPoint x: 1364, endPoint y: 97, distance: 318.1
drag, startPoint x: 403, startPoint y: 206, endPoint x: 1425, endPoint y: 93, distance: 1028.2
drag, startPoint x: 1048, startPoint y: 105, endPoint x: 359, endPoint y: 208, distance: 696.7
drag, startPoint x: 459, startPoint y: 207, endPoint x: 189, endPoint y: 191, distance: 270.5
drag, startPoint x: 936, startPoint y: 200, endPoint x: 1173, endPoint y: 180, distance: 237.8
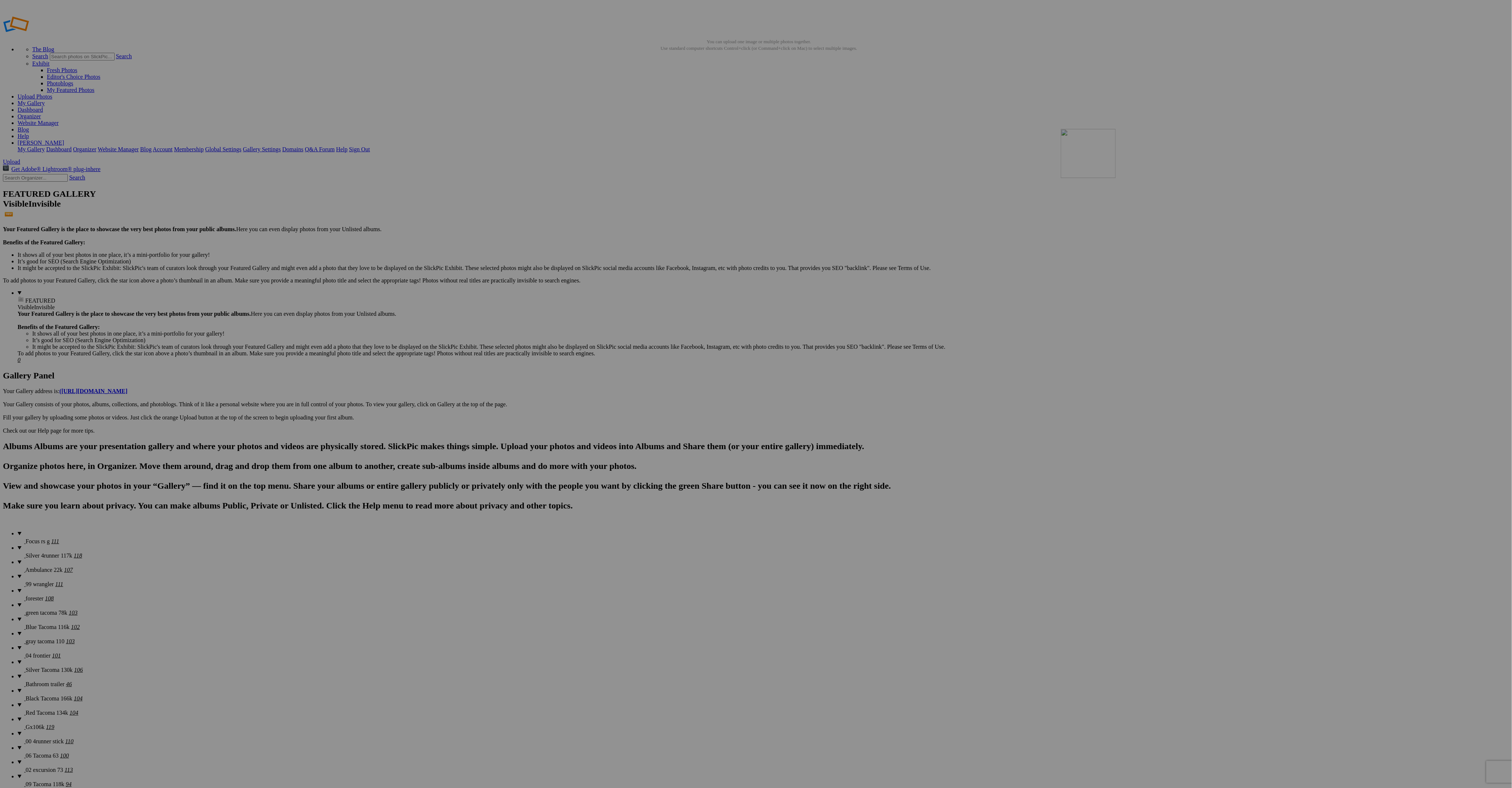
drag, startPoint x: 922, startPoint y: 200, endPoint x: 1166, endPoint y: 181, distance: 244.7
drag, startPoint x: 192, startPoint y: 280, endPoint x: 1156, endPoint y: 172, distance: 970.0
drag, startPoint x: 274, startPoint y: 284, endPoint x: 1277, endPoint y: 178, distance: 1008.6
drag, startPoint x: 336, startPoint y: 287, endPoint x: 1354, endPoint y: 178, distance: 1023.8
drag, startPoint x: 207, startPoint y: 574, endPoint x: 335, endPoint y: 489, distance: 153.7
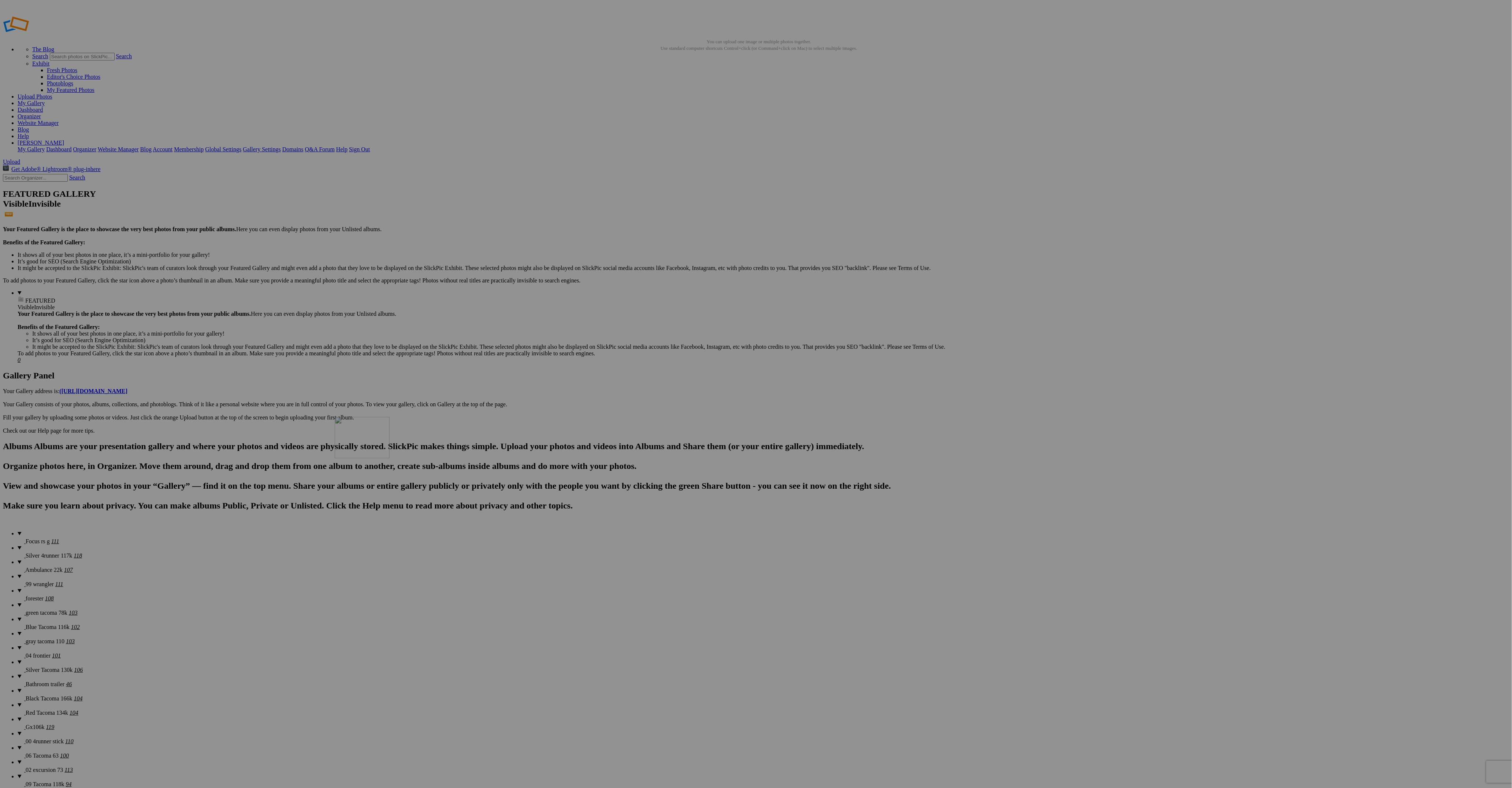
drag, startPoint x: 275, startPoint y: 568, endPoint x: 440, endPoint y: 466, distance: 194.0
drag, startPoint x: 403, startPoint y: 283, endPoint x: 245, endPoint y: 548, distance: 308.5
drag, startPoint x: 401, startPoint y: 280, endPoint x: 274, endPoint y: 529, distance: 279.5
drag, startPoint x: 398, startPoint y: 297, endPoint x: 274, endPoint y: 542, distance: 274.6
drag, startPoint x: 398, startPoint y: 291, endPoint x: 264, endPoint y: 542, distance: 284.5
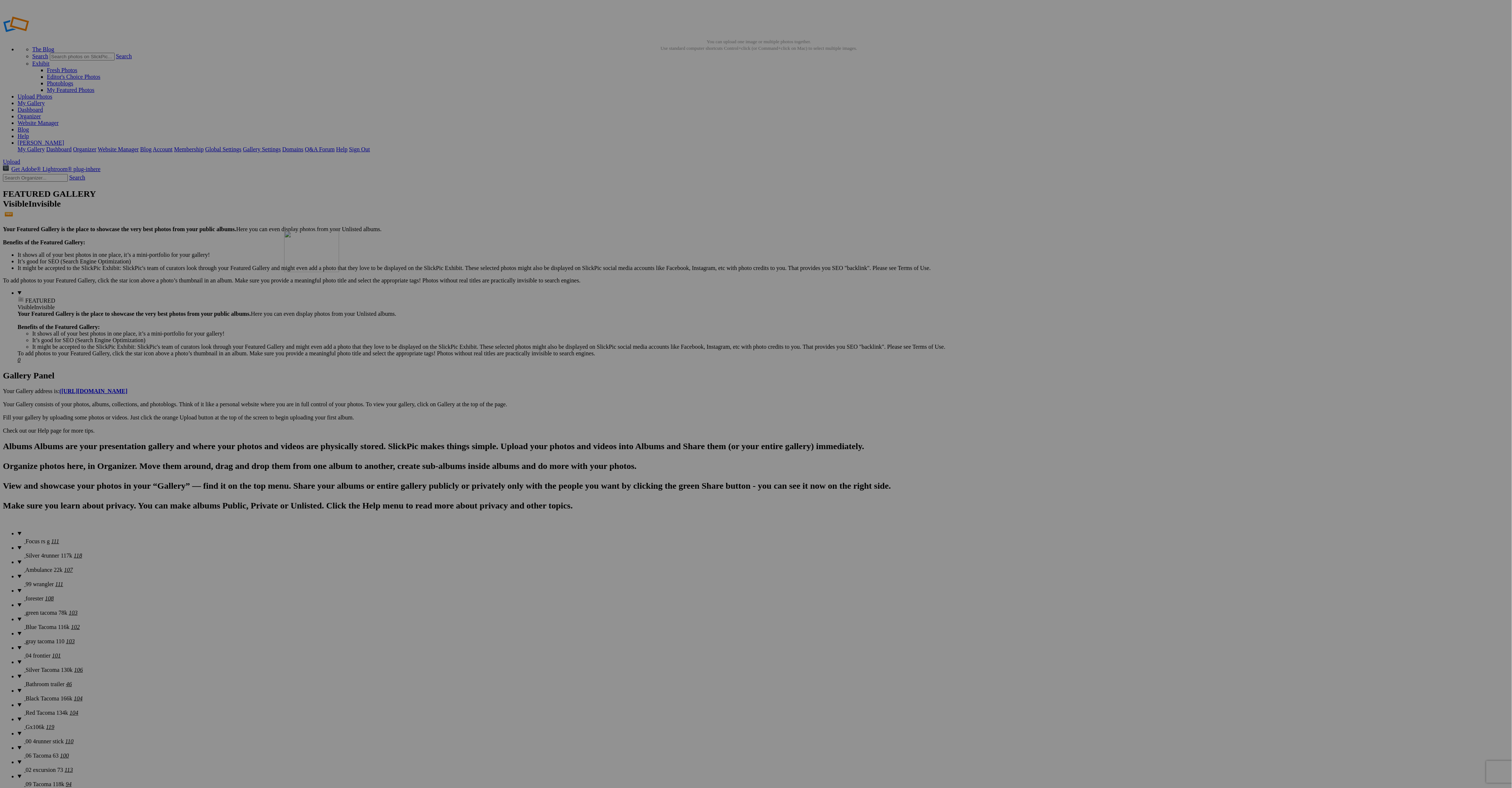
drag, startPoint x: 268, startPoint y: 481, endPoint x: 390, endPoint y: 281, distance: 234.3
drag, startPoint x: 597, startPoint y: 291, endPoint x: 446, endPoint y: 277, distance: 151.6
drag, startPoint x: 331, startPoint y: 385, endPoint x: 503, endPoint y: 285, distance: 199.0
drag, startPoint x: 856, startPoint y: 289, endPoint x: 577, endPoint y: 306, distance: 279.5
drag, startPoint x: 399, startPoint y: 491, endPoint x: 642, endPoint y: 272, distance: 327.1
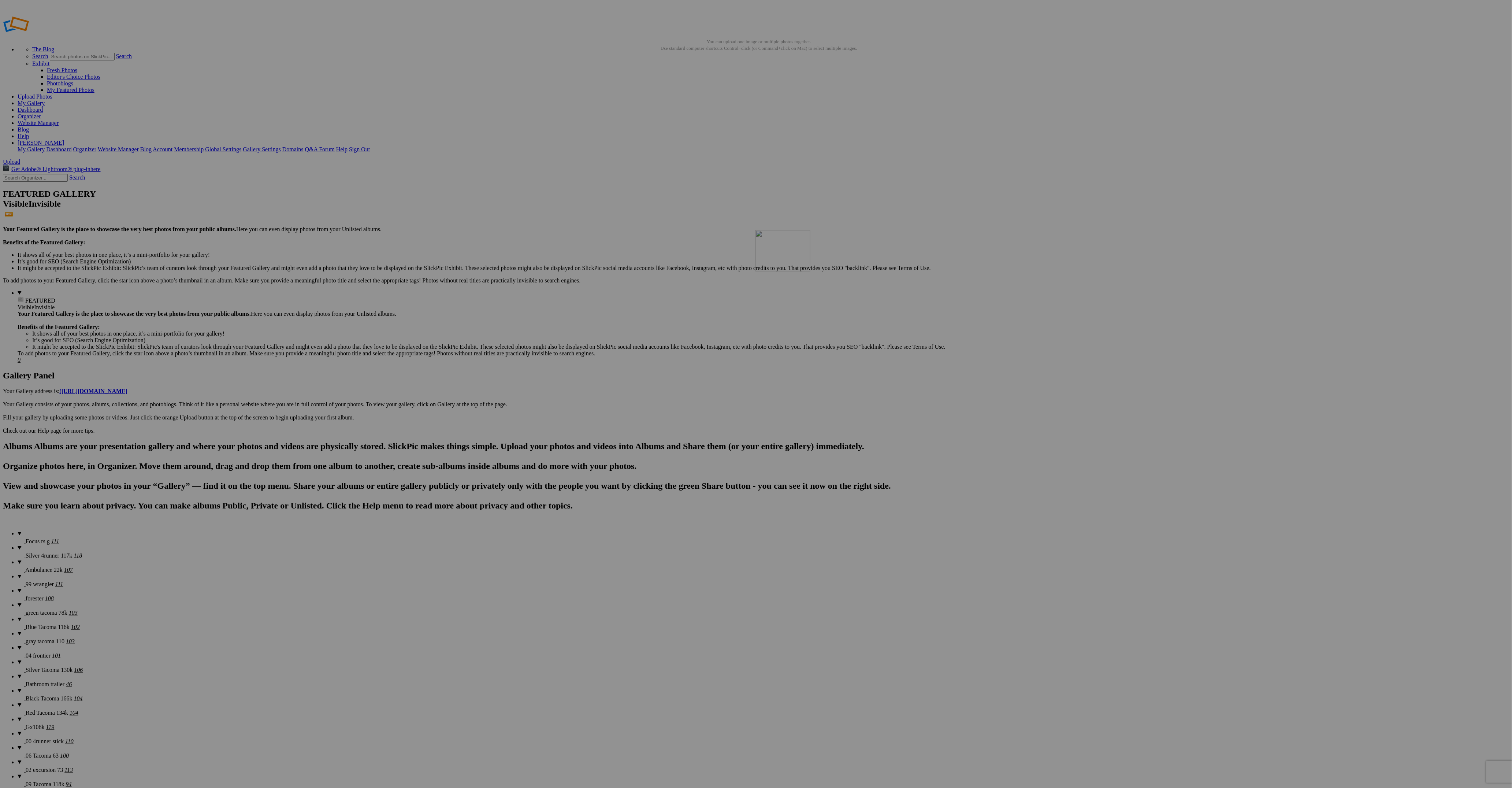
drag, startPoint x: 587, startPoint y: 473, endPoint x: 857, endPoint y: 280, distance: 331.9
drag, startPoint x: 469, startPoint y: 486, endPoint x: 1035, endPoint y: 283, distance: 601.3
drag, startPoint x: 470, startPoint y: 387, endPoint x: 1163, endPoint y: 283, distance: 700.8
drag, startPoint x: 535, startPoint y: 390, endPoint x: 1304, endPoint y: 273, distance: 777.8
drag, startPoint x: 525, startPoint y: 455, endPoint x: 390, endPoint y: 388, distance: 150.7
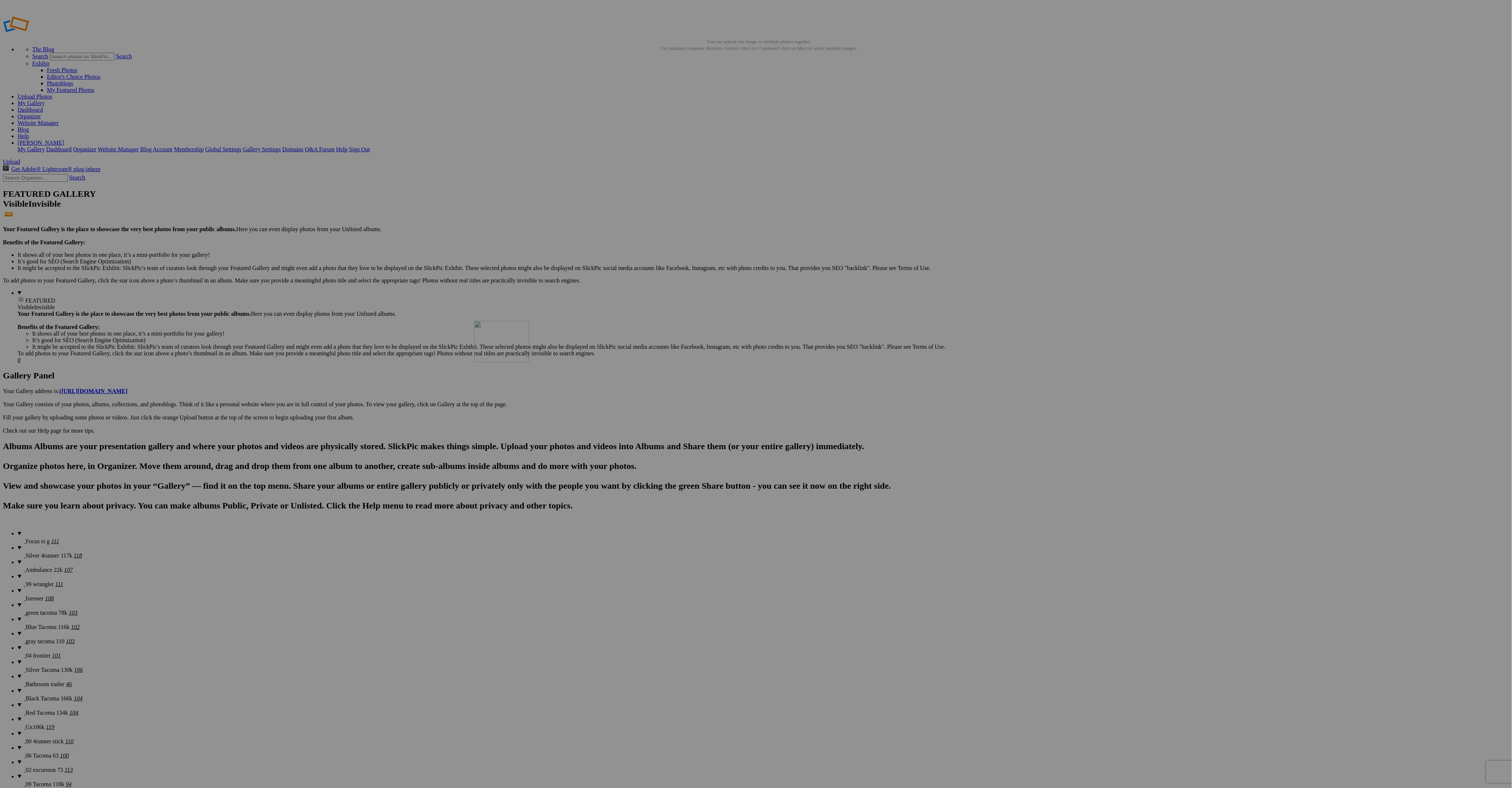
drag, startPoint x: 589, startPoint y: 479, endPoint x: 580, endPoint y: 374, distance: 105.4
click at [32, 581] on span "99 wrangler" at bounding box center [40, 584] width 28 height 6
drag, startPoint x: 397, startPoint y: 112, endPoint x: 185, endPoint y: 87, distance: 213.5
drag, startPoint x: 1242, startPoint y: 109, endPoint x: 257, endPoint y: 91, distance: 985.2
drag, startPoint x: 913, startPoint y: 115, endPoint x: 255, endPoint y: 94, distance: 658.3
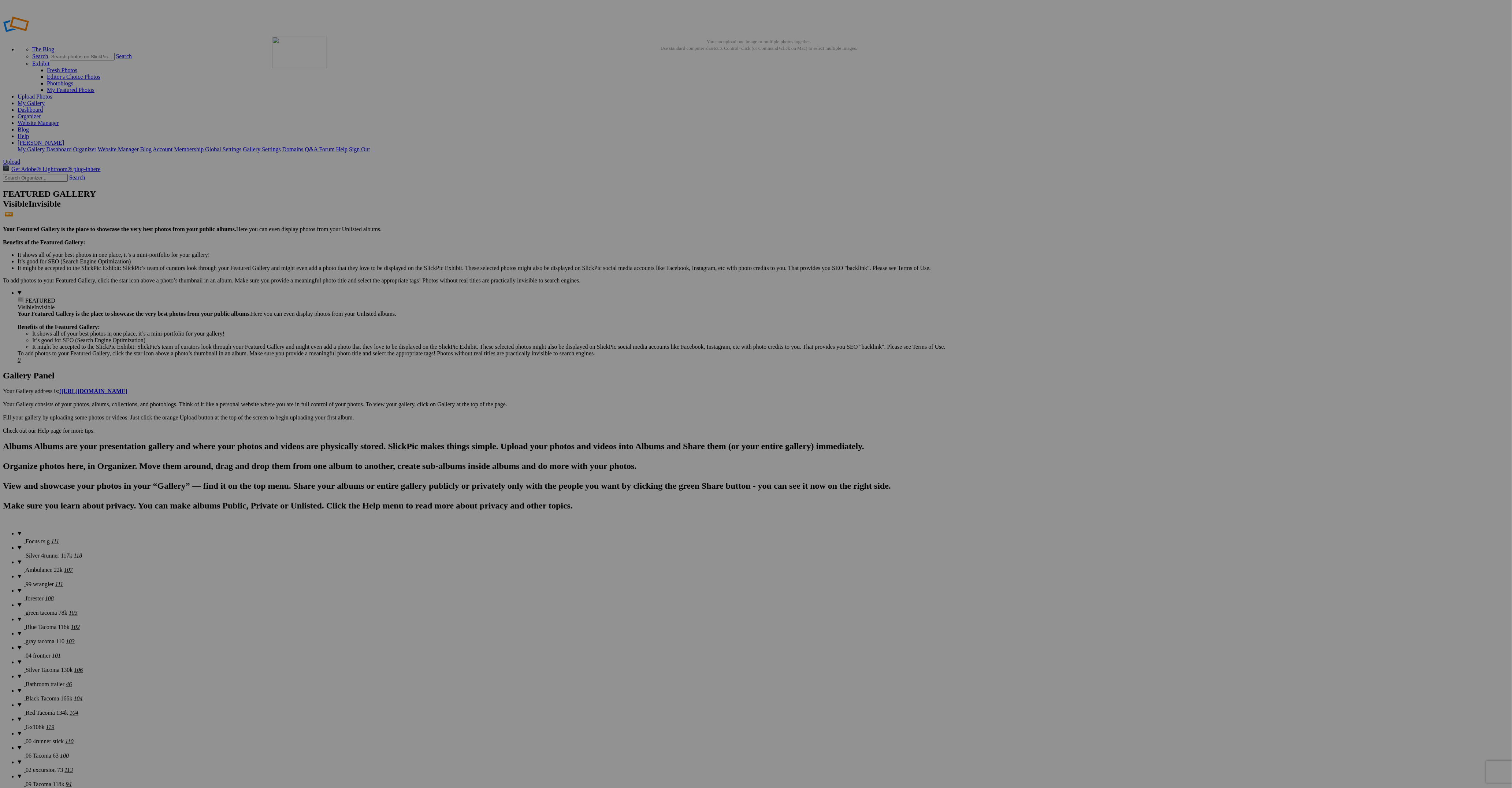
drag, startPoint x: 361, startPoint y: 181, endPoint x: 423, endPoint y: 137, distance: 76.0
drag, startPoint x: 524, startPoint y: 194, endPoint x: 450, endPoint y: 95, distance: 123.6
drag, startPoint x: 852, startPoint y: 204, endPoint x: 513, endPoint y: 93, distance: 356.7
drag, startPoint x: 404, startPoint y: 294, endPoint x: 588, endPoint y: 93, distance: 272.5
drag, startPoint x: 1373, startPoint y: 195, endPoint x: 582, endPoint y: 89, distance: 798.1
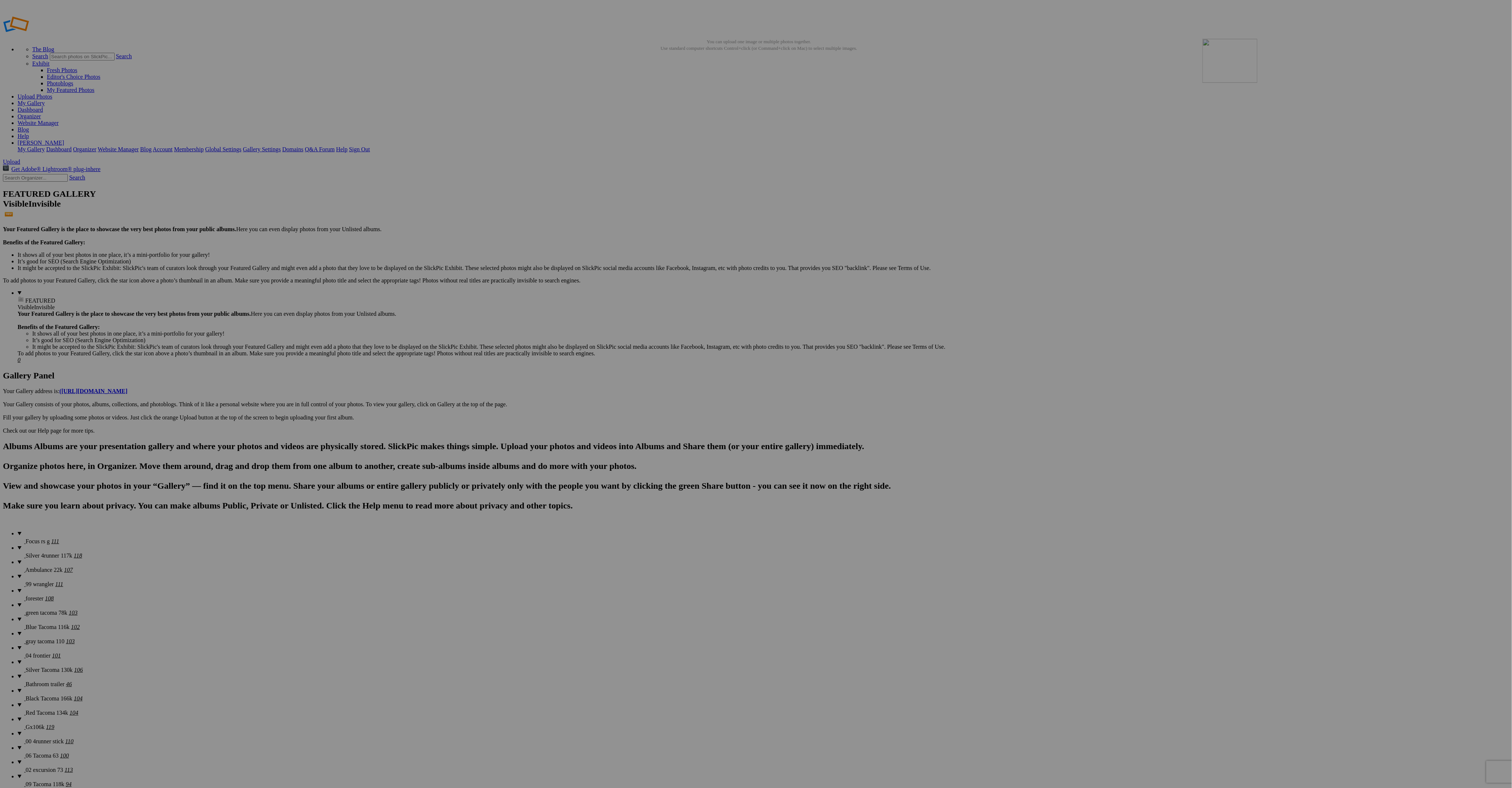
drag, startPoint x: 678, startPoint y: 200, endPoint x: 1302, endPoint y: 89, distance: 633.8
drag, startPoint x: 862, startPoint y: 162, endPoint x: 109, endPoint y: 182, distance: 753.3
drag, startPoint x: 1186, startPoint y: 102, endPoint x: 1358, endPoint y: 86, distance: 172.7
drag, startPoint x: 365, startPoint y: 187, endPoint x: 1370, endPoint y: 89, distance: 1009.8
drag, startPoint x: 539, startPoint y: 194, endPoint x: 1423, endPoint y: 86, distance: 890.6
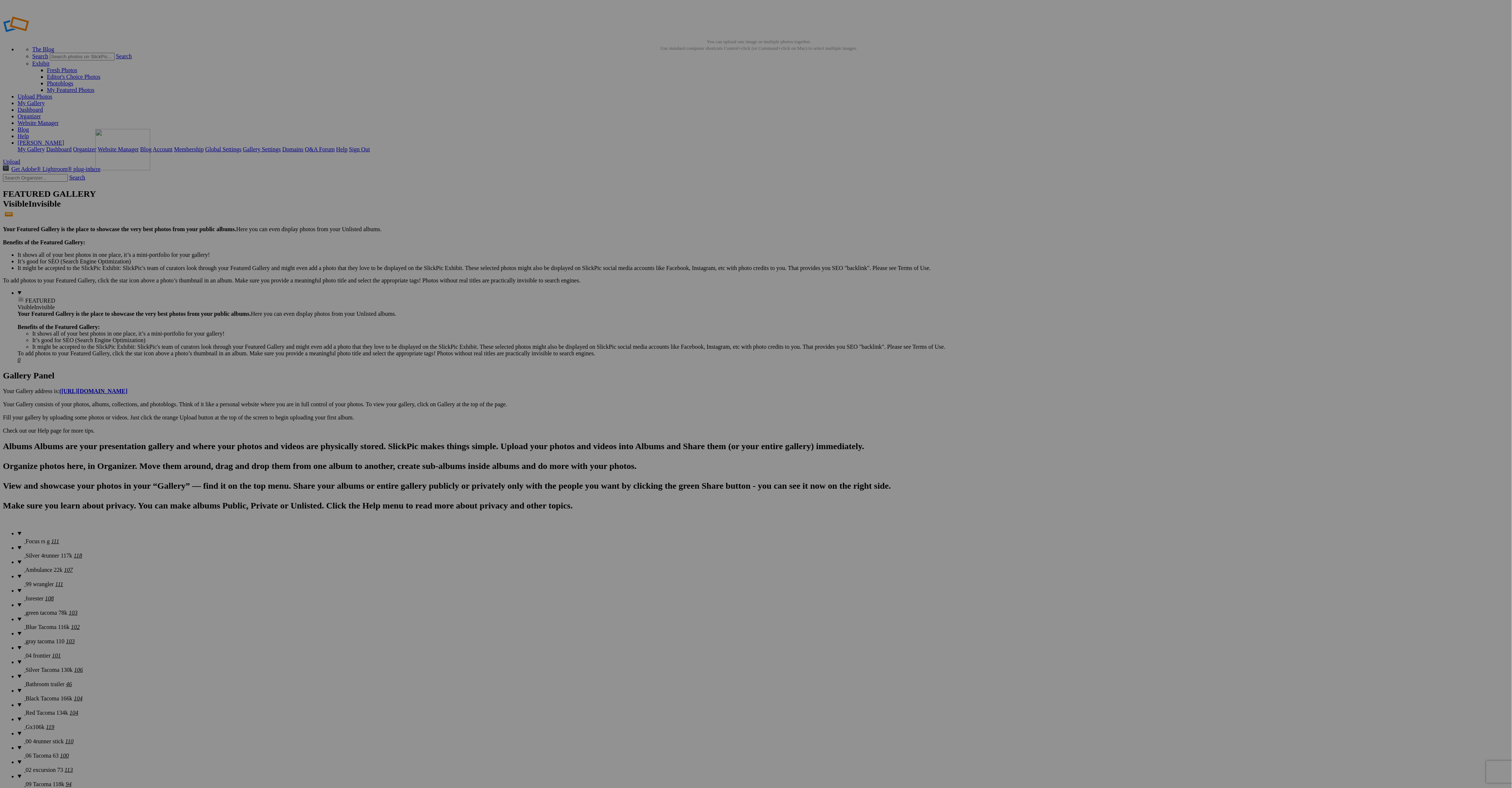
drag, startPoint x: 584, startPoint y: 197, endPoint x: 237, endPoint y: 187, distance: 347.1
drag, startPoint x: 578, startPoint y: 216, endPoint x: 252, endPoint y: 188, distance: 327.2
drag, startPoint x: 784, startPoint y: 195, endPoint x: 1166, endPoint y: 97, distance: 394.4
drag, startPoint x: 1307, startPoint y: 206, endPoint x: 231, endPoint y: 270, distance: 1077.9
drag, startPoint x: 1319, startPoint y: 202, endPoint x: 178, endPoint y: 274, distance: 1143.3
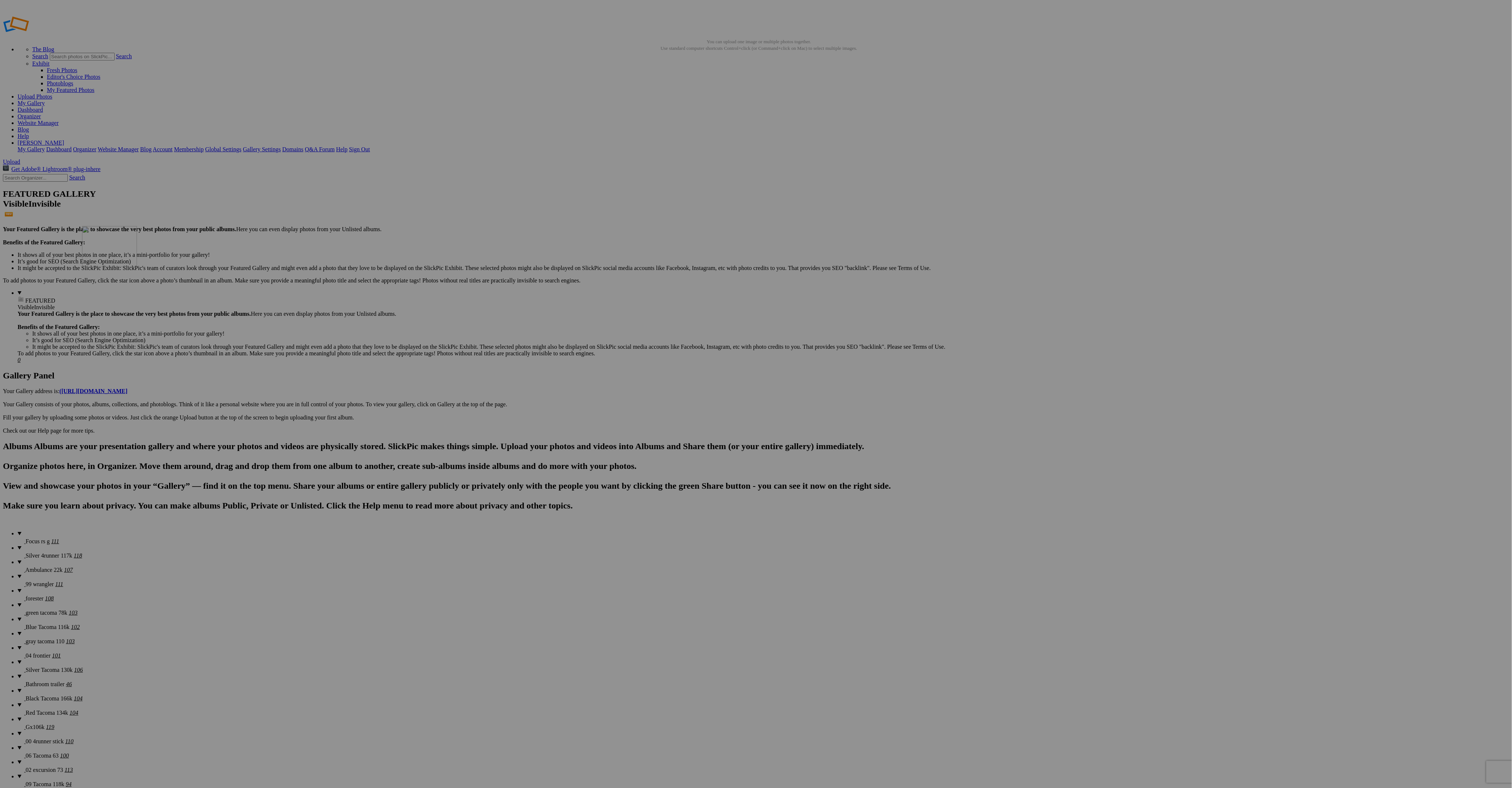
drag, startPoint x: 652, startPoint y: 292, endPoint x: 189, endPoint y: 277, distance: 463.2
drag, startPoint x: 672, startPoint y: 302, endPoint x: 341, endPoint y: 280, distance: 331.7
drag, startPoint x: 780, startPoint y: 297, endPoint x: 1369, endPoint y: 471, distance: 614.2
drag, startPoint x: 800, startPoint y: 281, endPoint x: 1367, endPoint y: 463, distance: 595.5
drag, startPoint x: 793, startPoint y: 287, endPoint x: 1233, endPoint y: 427, distance: 461.7
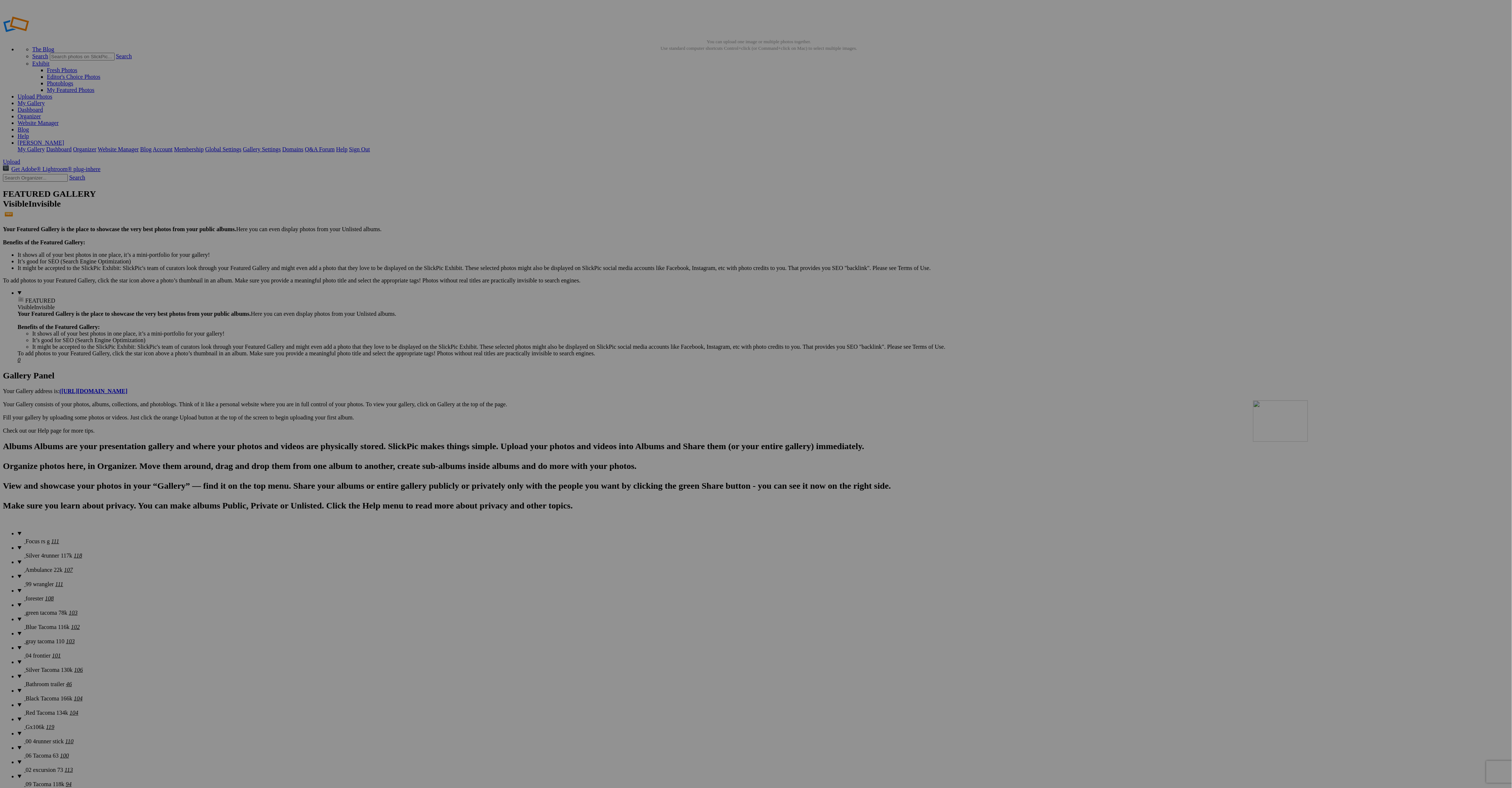
drag, startPoint x: 796, startPoint y: 280, endPoint x: 1359, endPoint y: 453, distance: 589.0
drag, startPoint x: 1243, startPoint y: 381, endPoint x: 778, endPoint y: 270, distance: 478.1
drag, startPoint x: 983, startPoint y: 295, endPoint x: 853, endPoint y: 279, distance: 131.0
drag, startPoint x: 1104, startPoint y: 379, endPoint x: 906, endPoint y: 279, distance: 221.8
drag, startPoint x: 605, startPoint y: 391, endPoint x: 981, endPoint y: 276, distance: 393.2
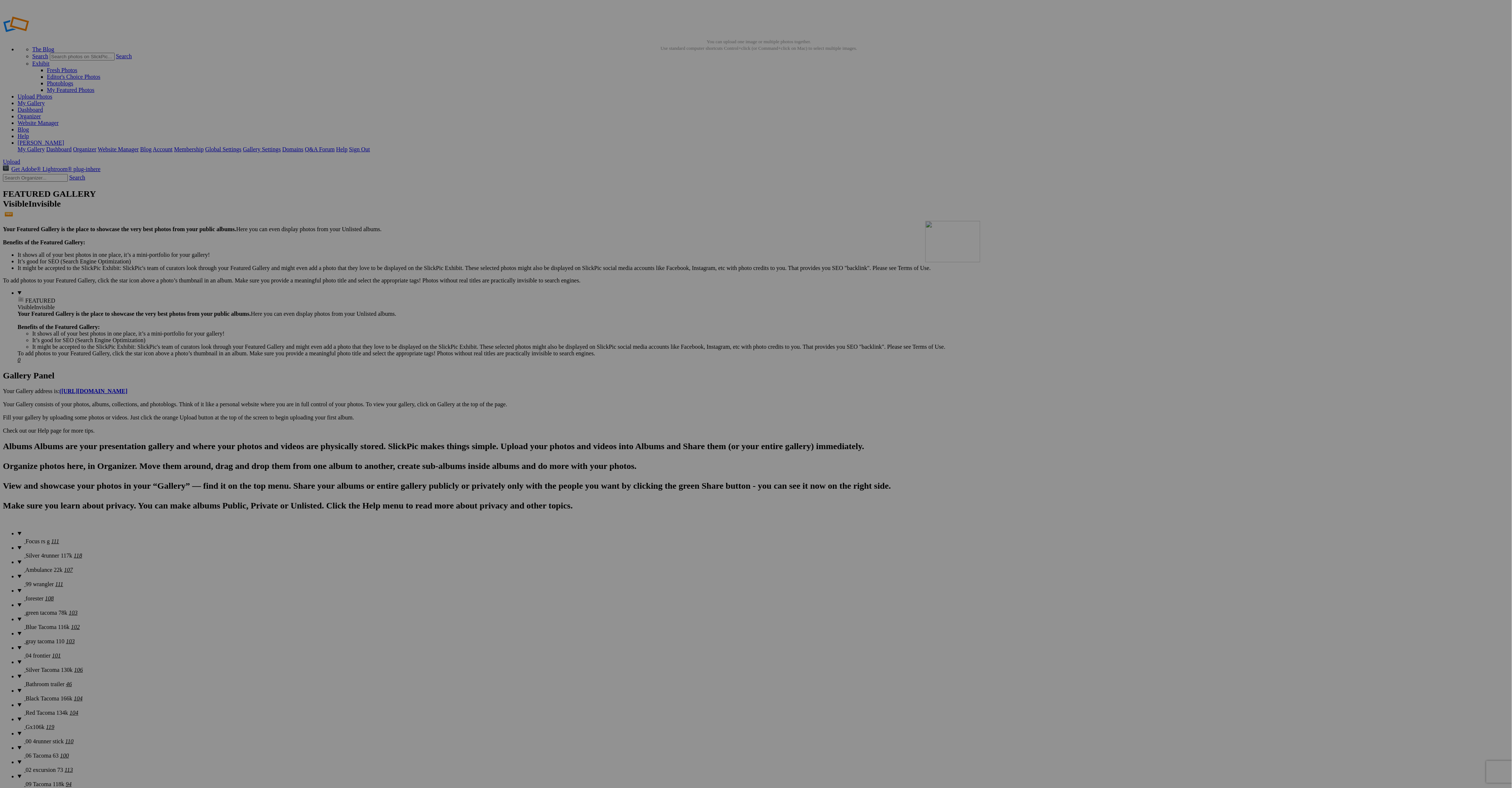
drag, startPoint x: 1448, startPoint y: 382, endPoint x: 1033, endPoint y: 274, distance: 428.8
drag, startPoint x: 139, startPoint y: 481, endPoint x: 1241, endPoint y: 280, distance: 1120.2
drag, startPoint x: 599, startPoint y: 384, endPoint x: 189, endPoint y: 368, distance: 410.3
drag, startPoint x: 1043, startPoint y: 388, endPoint x: 255, endPoint y: 372, distance: 788.2
drag, startPoint x: 732, startPoint y: 384, endPoint x: 326, endPoint y: 371, distance: 406.2
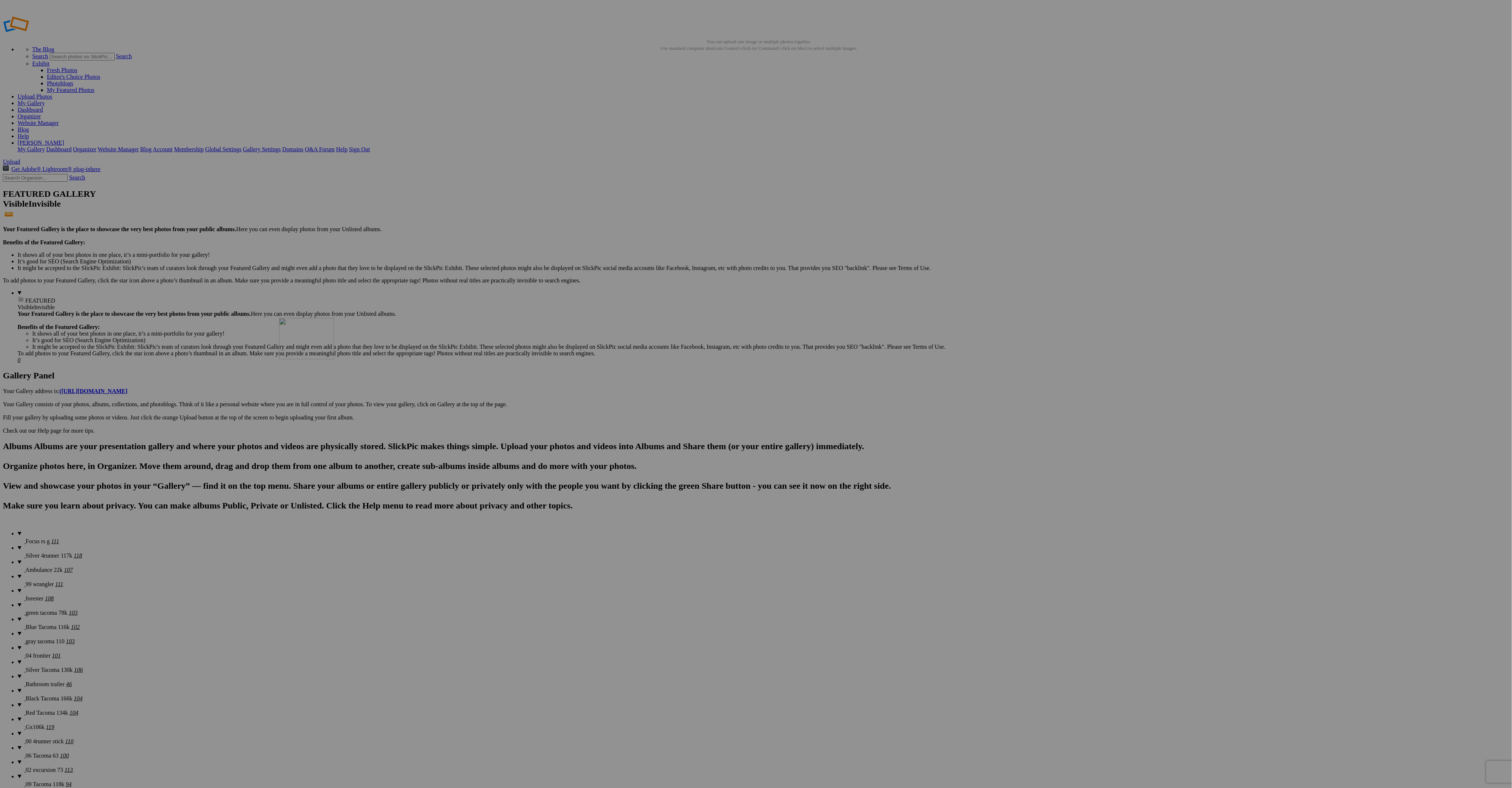
drag, startPoint x: 787, startPoint y: 385, endPoint x: 492, endPoint y: 381, distance: 295.0
drag, startPoint x: 895, startPoint y: 392, endPoint x: 457, endPoint y: 368, distance: 438.7
drag, startPoint x: 925, startPoint y: 390, endPoint x: 523, endPoint y: 364, distance: 402.8
drag, startPoint x: 1053, startPoint y: 397, endPoint x: 189, endPoint y: 366, distance: 864.6
drag, startPoint x: 270, startPoint y: 479, endPoint x: 582, endPoint y: 377, distance: 328.2
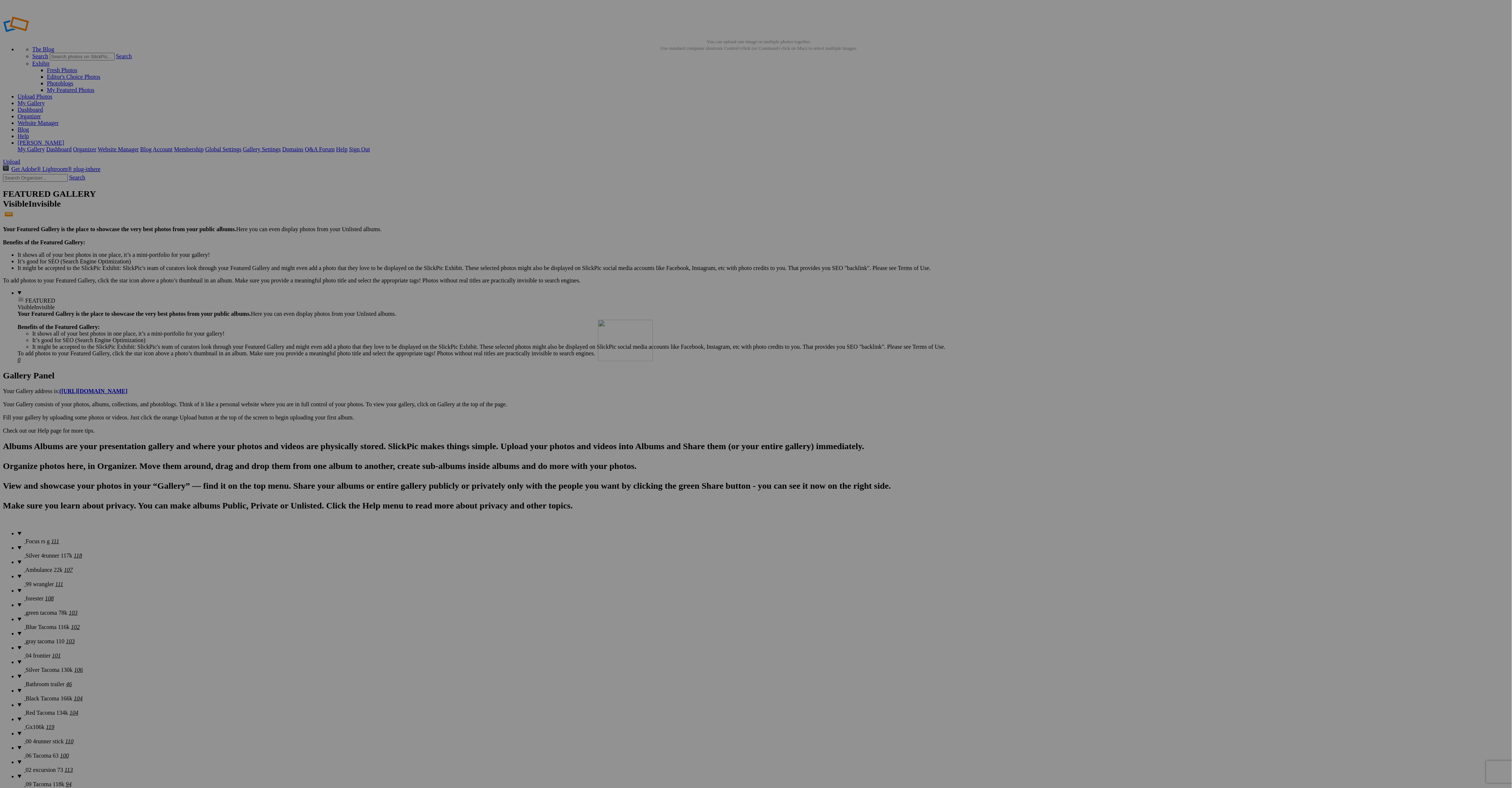
drag, startPoint x: 1110, startPoint y: 388, endPoint x: 728, endPoint y: 371, distance: 382.4
drag, startPoint x: 1167, startPoint y: 384, endPoint x: 785, endPoint y: 374, distance: 382.1
drag, startPoint x: 1315, startPoint y: 381, endPoint x: 712, endPoint y: 372, distance: 603.1
drag, startPoint x: 1302, startPoint y: 390, endPoint x: 906, endPoint y: 372, distance: 396.4
drag, startPoint x: 280, startPoint y: 469, endPoint x: 1098, endPoint y: 374, distance: 823.5
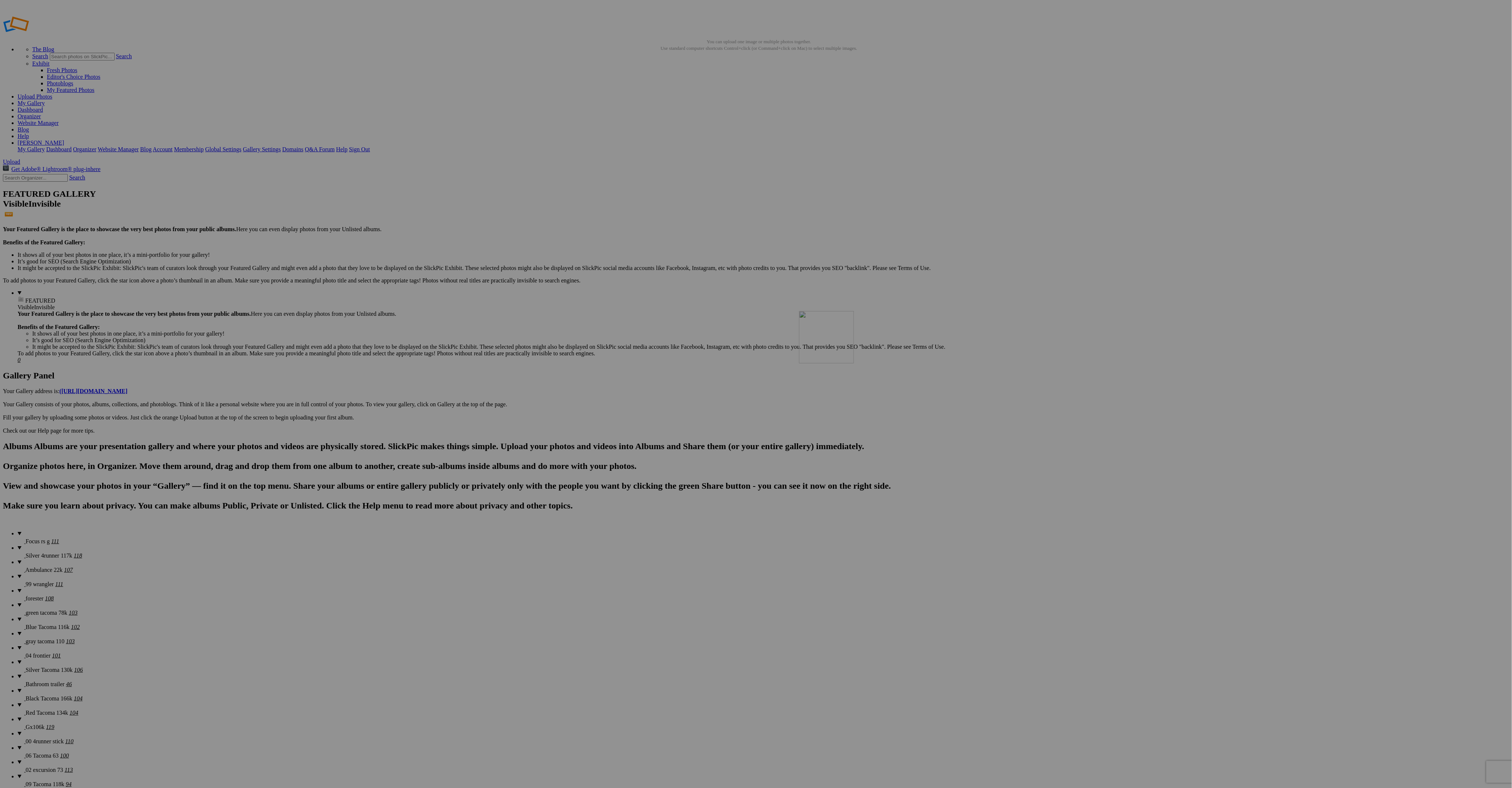
drag, startPoint x: 1439, startPoint y: 392, endPoint x: 906, endPoint y: 364, distance: 533.7
drag, startPoint x: 270, startPoint y: 476, endPoint x: 1354, endPoint y: 377, distance: 1088.5
click at [42, 530] on details "Focus rs g 111" at bounding box center [763, 537] width 1491 height 14
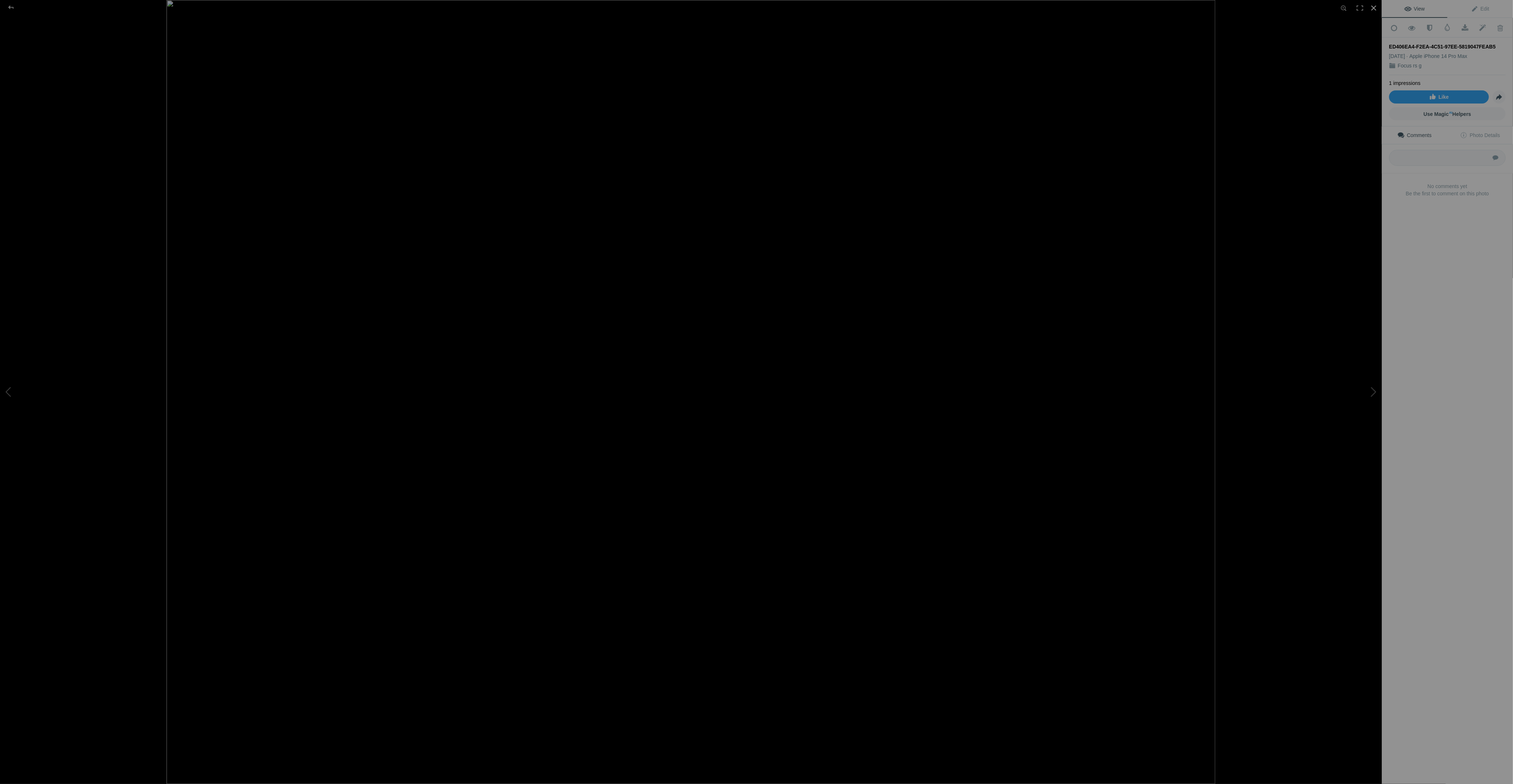
click at [1371, 10] on div at bounding box center [1373, 8] width 16 height 16
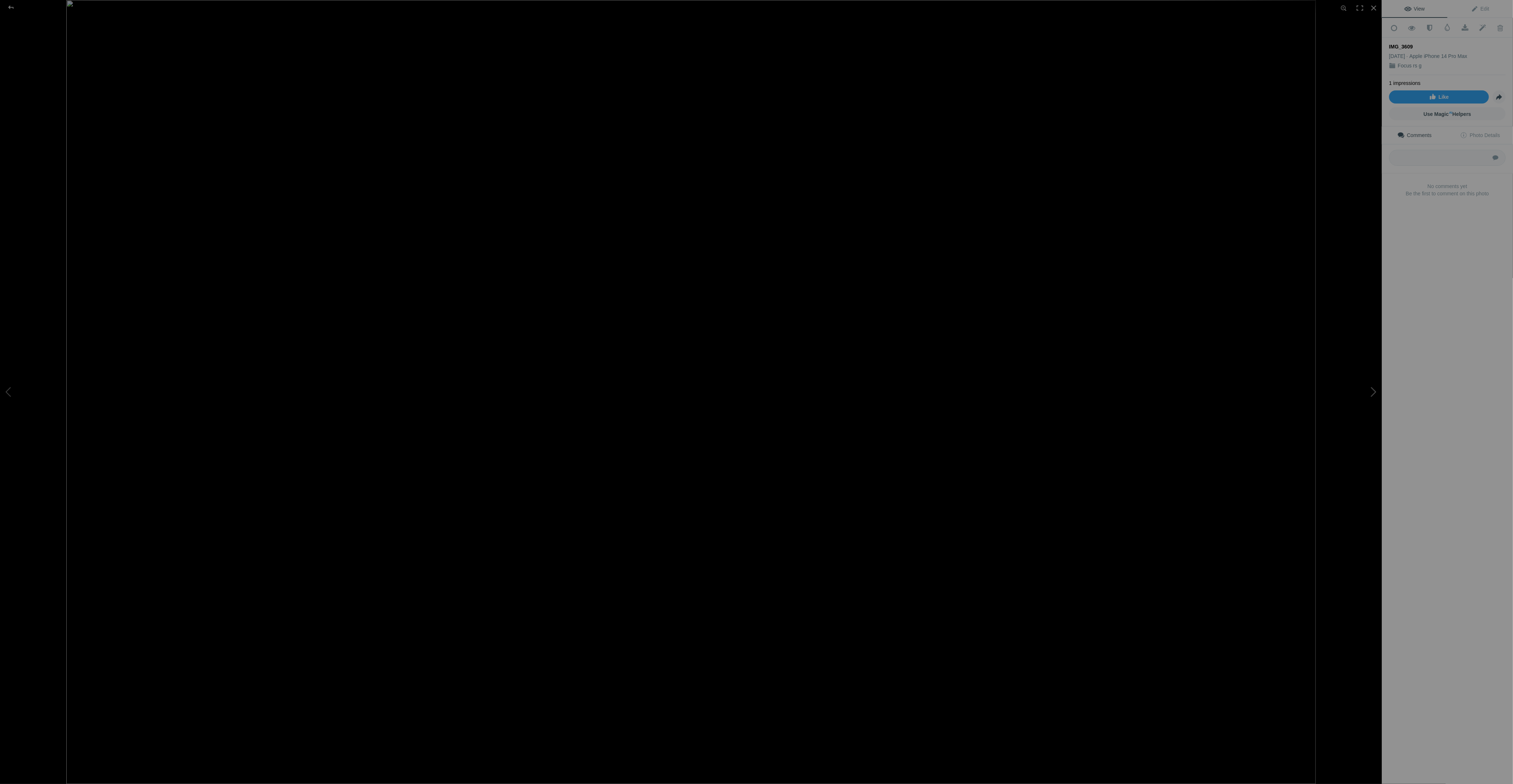
click at [1339, 311] on button at bounding box center [1354, 392] width 55 height 282
click at [1370, 394] on button at bounding box center [1354, 392] width 55 height 282
click at [1371, 7] on div at bounding box center [1373, 8] width 16 height 16
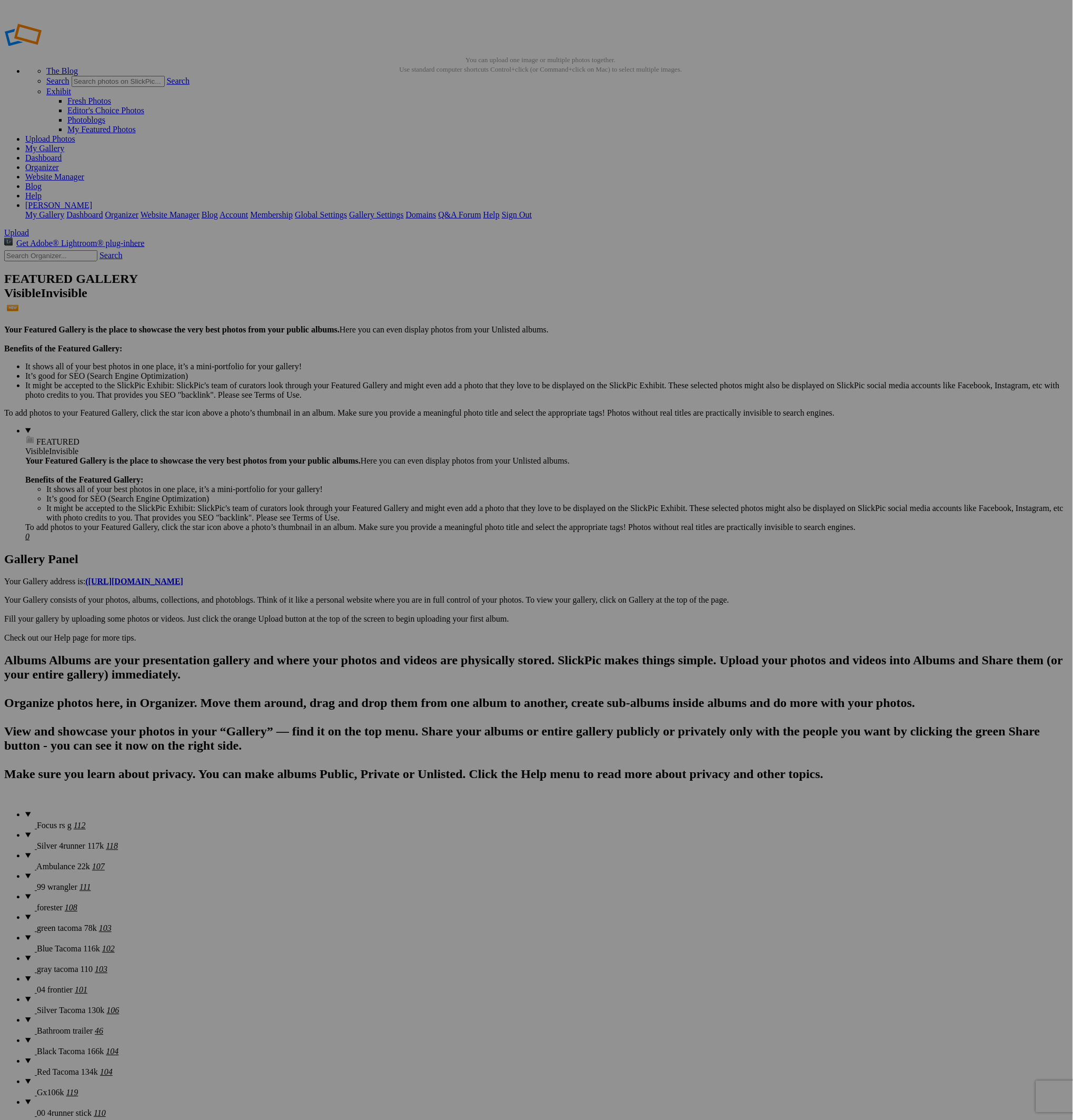
click at [48, 841] on span "Silver 4runner 117k" at bounding box center [70, 846] width 67 height 9
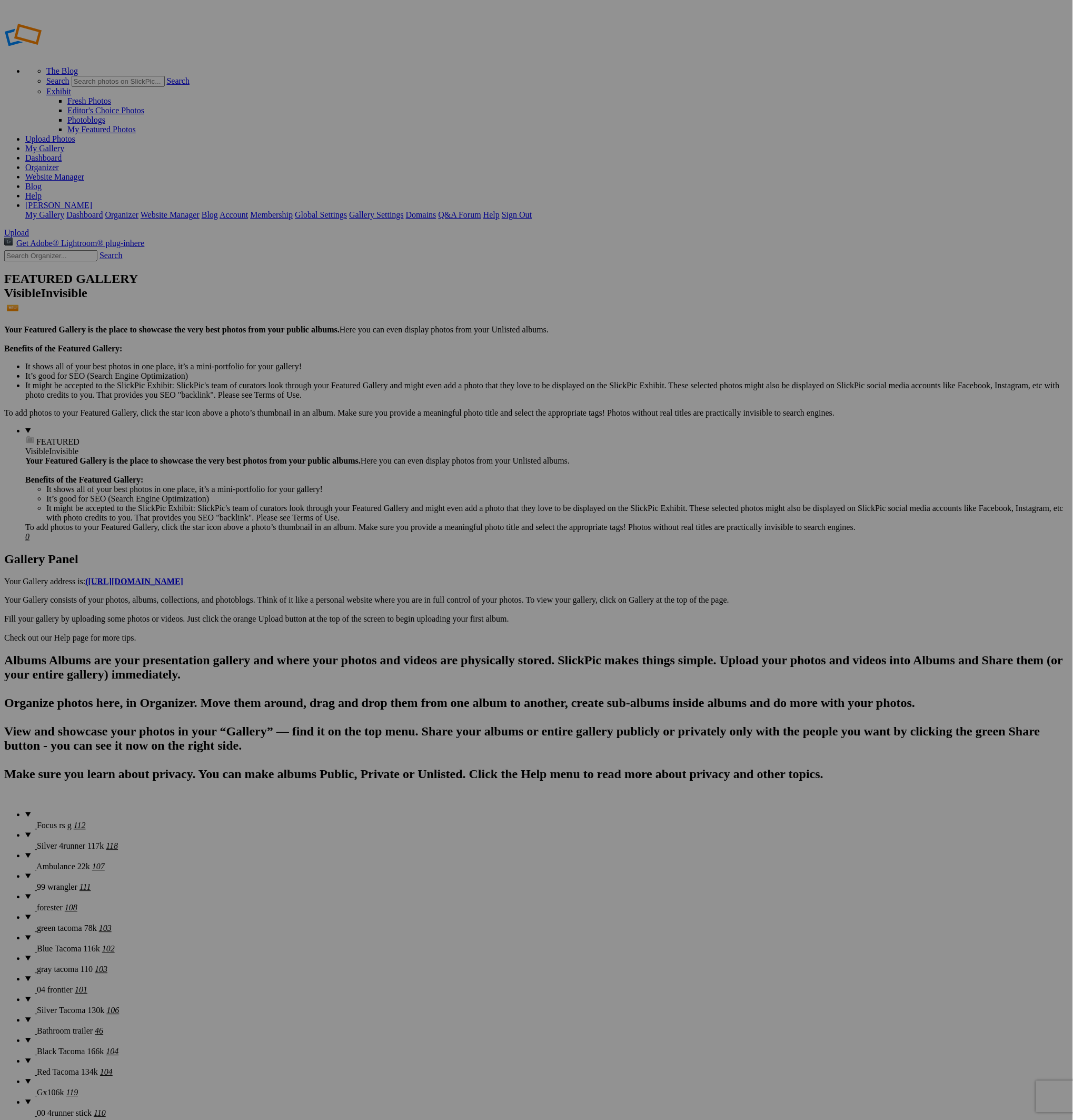
click at [78, 830] on details "Silver 4runner 117k 118" at bounding box center [548, 841] width 1044 height 20
click at [65, 863] on span "Ambulance 22k" at bounding box center [63, 867] width 53 height 9
click at [55, 872] on details "99 wrangler 111" at bounding box center [548, 882] width 1044 height 20
